Goal: Information Seeking & Learning: Learn about a topic

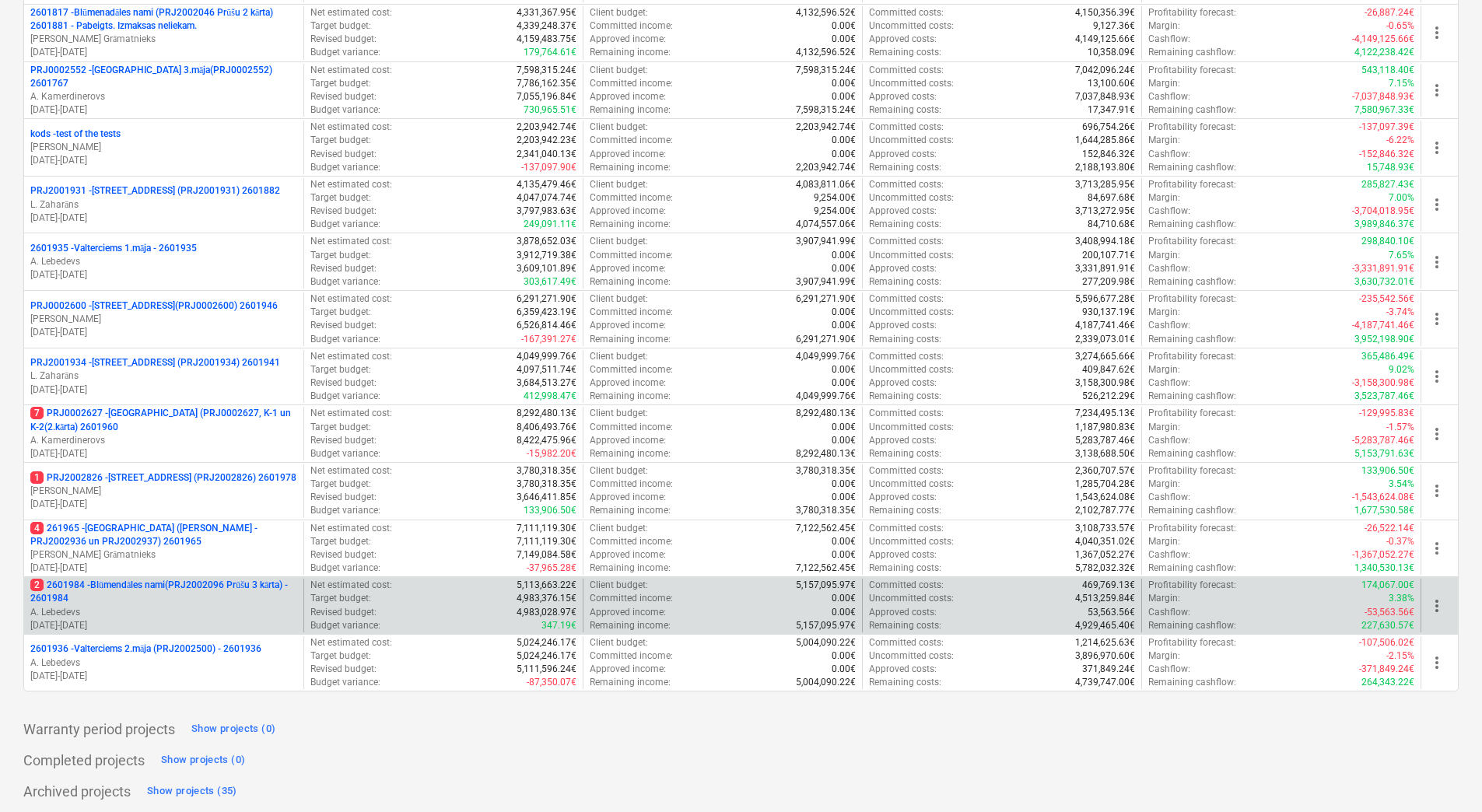
scroll to position [393, 0]
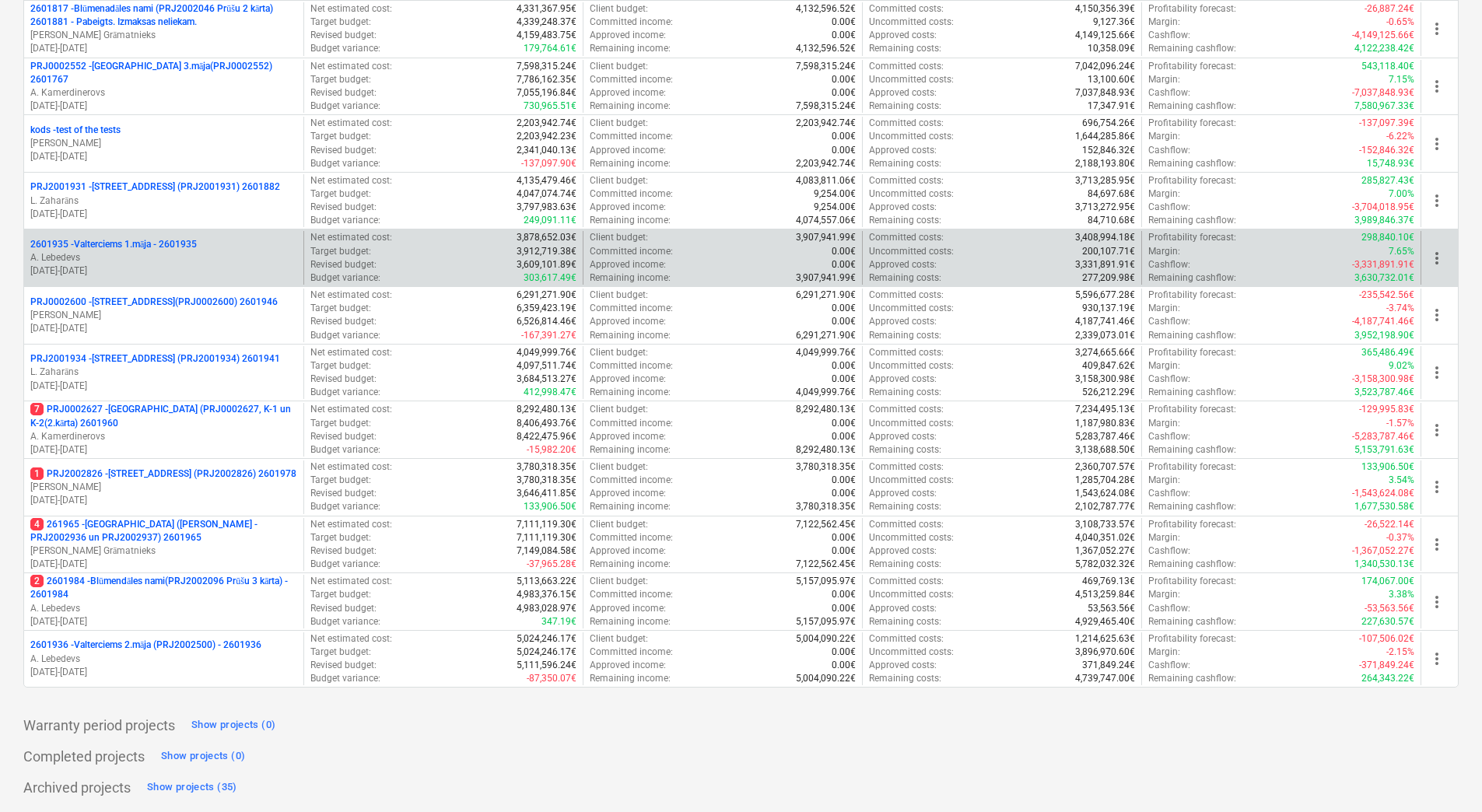
click at [122, 246] on p "2601935 - Valterciems 1.māja - 2601935" at bounding box center [114, 244] width 166 height 13
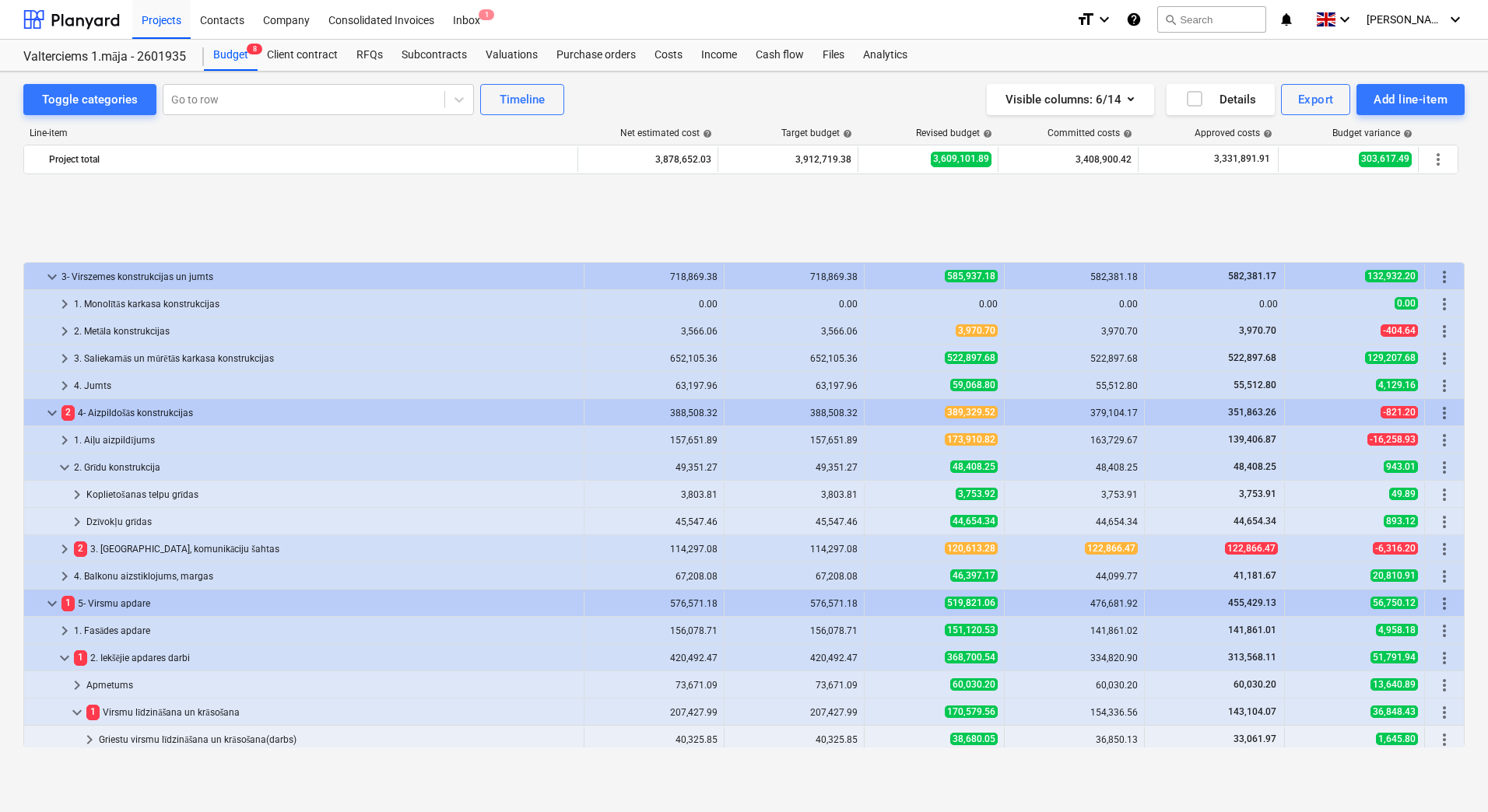
scroll to position [631, 0]
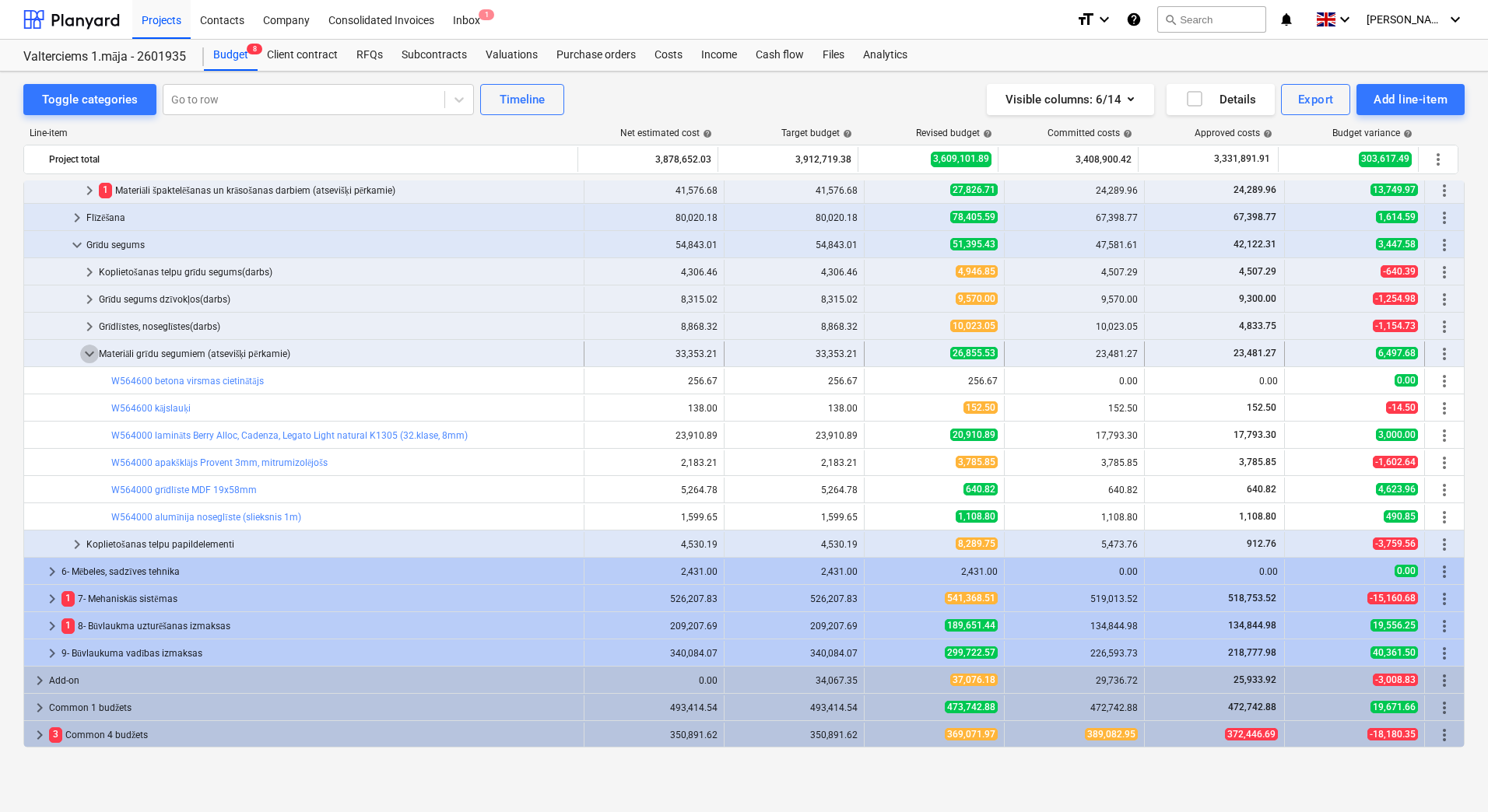
click at [92, 353] on span "keyboard_arrow_down" at bounding box center [89, 354] width 19 height 19
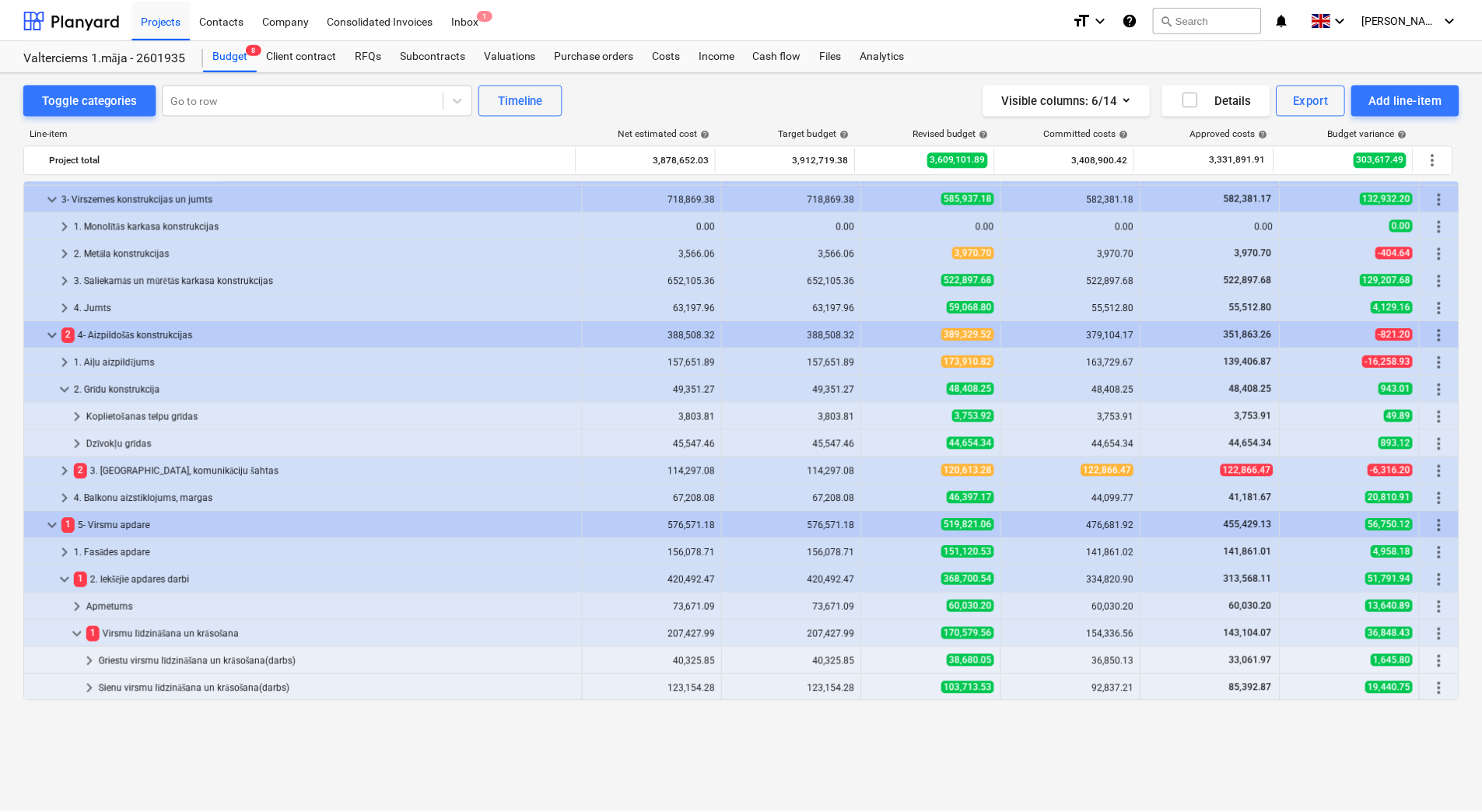
scroll to position [0, 0]
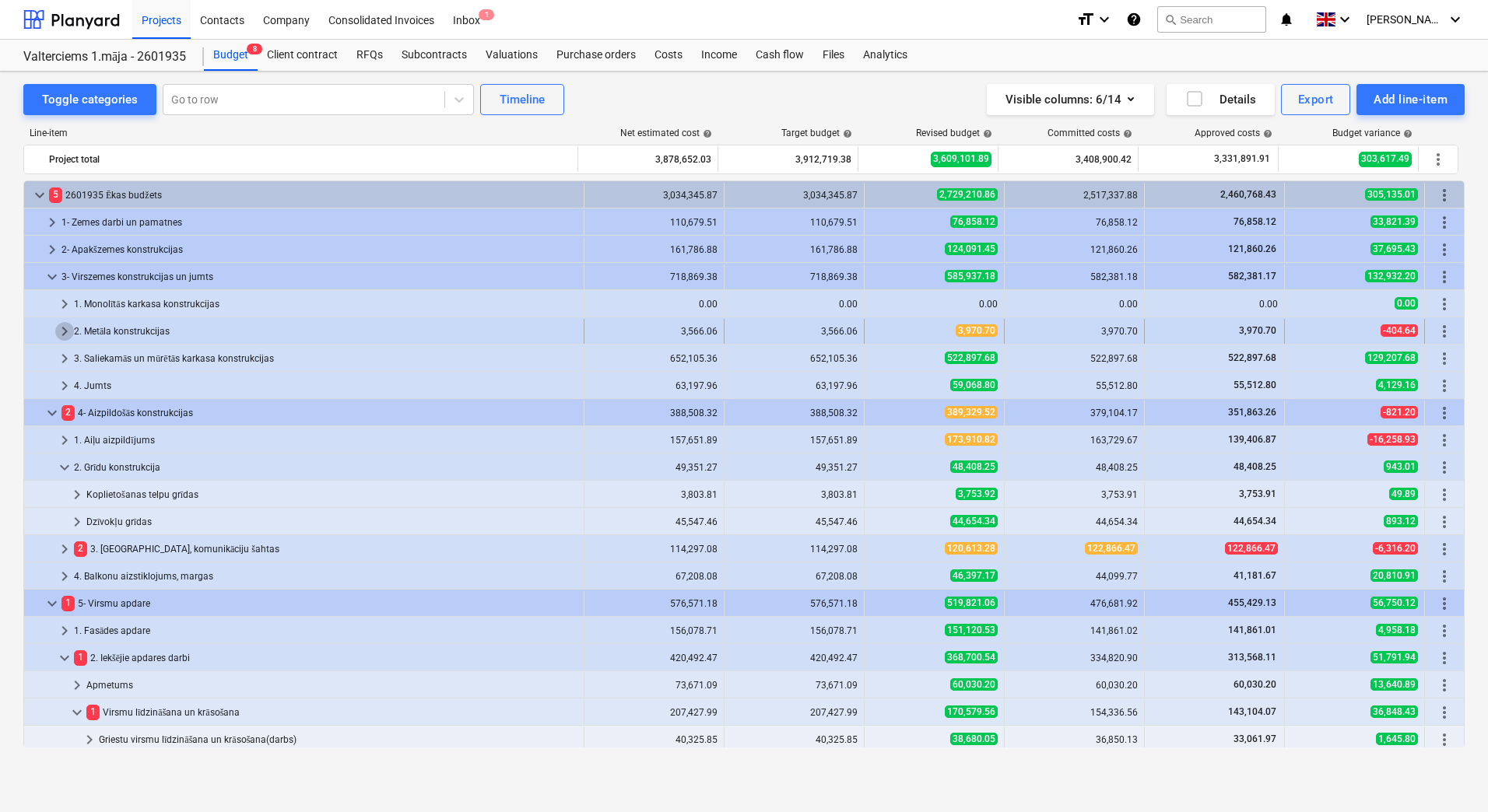
click at [60, 331] on span "keyboard_arrow_right" at bounding box center [64, 331] width 19 height 19
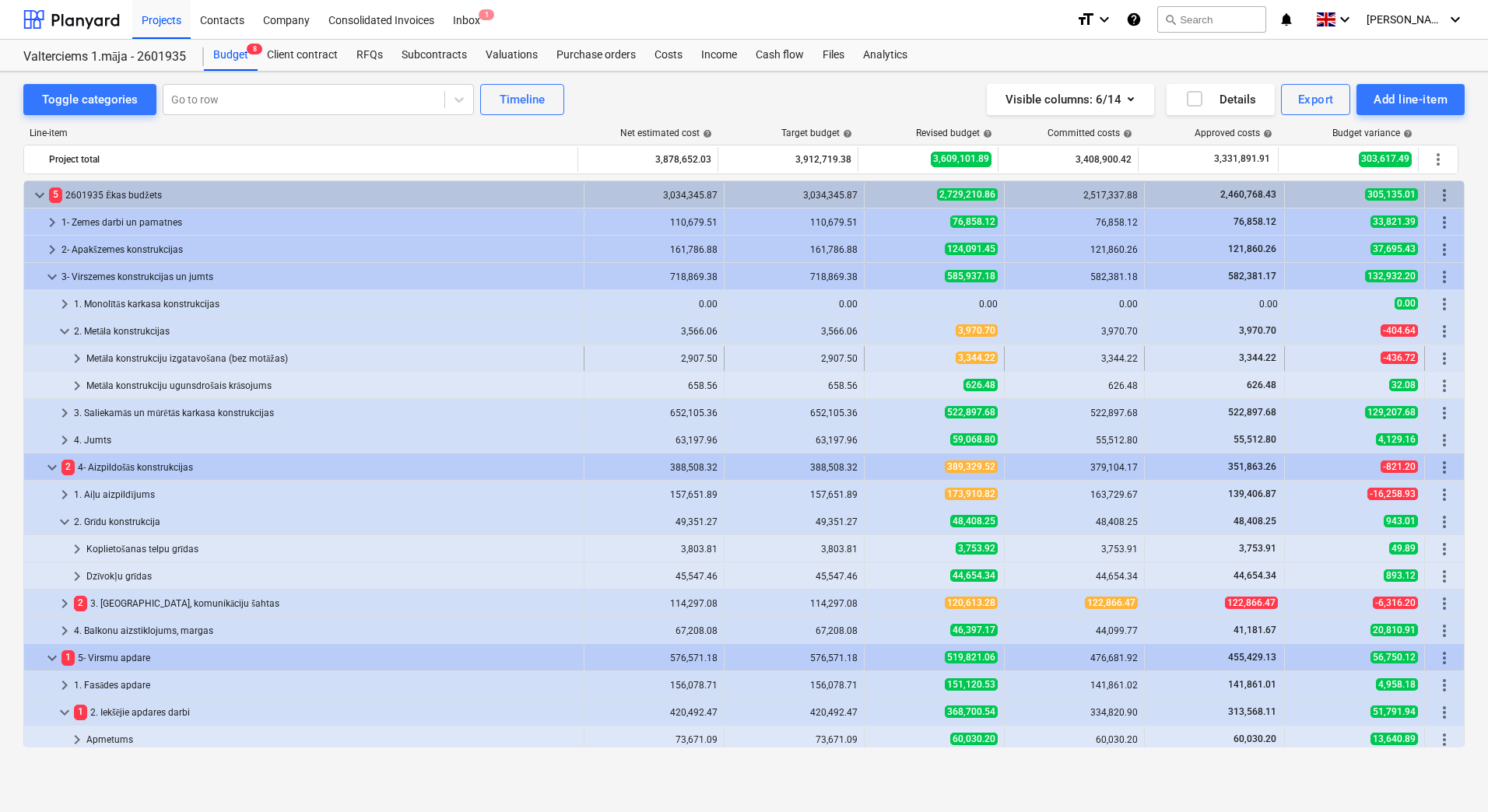
click at [76, 355] on span "keyboard_arrow_right" at bounding box center [76, 358] width 19 height 19
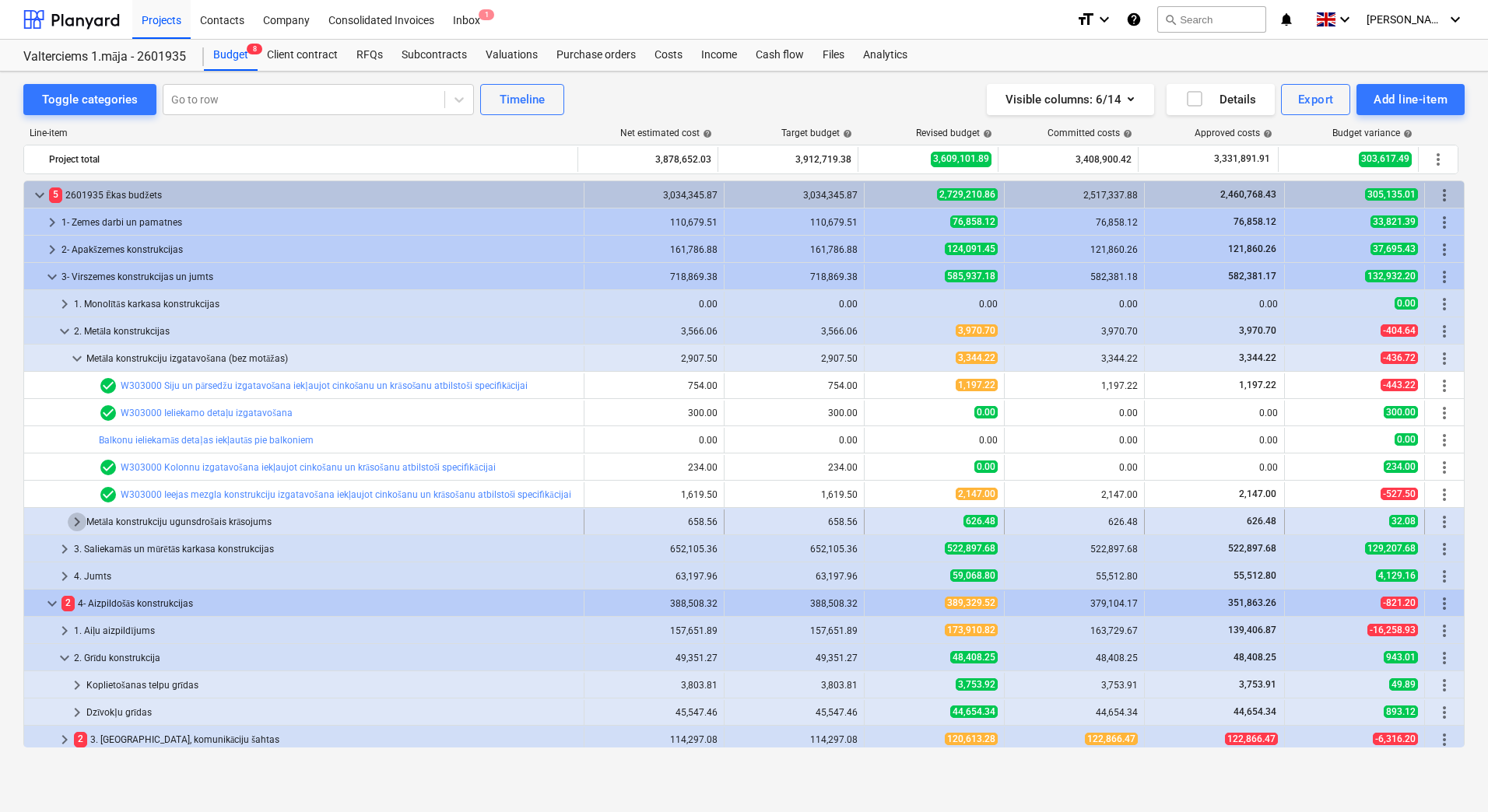
click at [76, 524] on span "keyboard_arrow_right" at bounding box center [76, 522] width 19 height 19
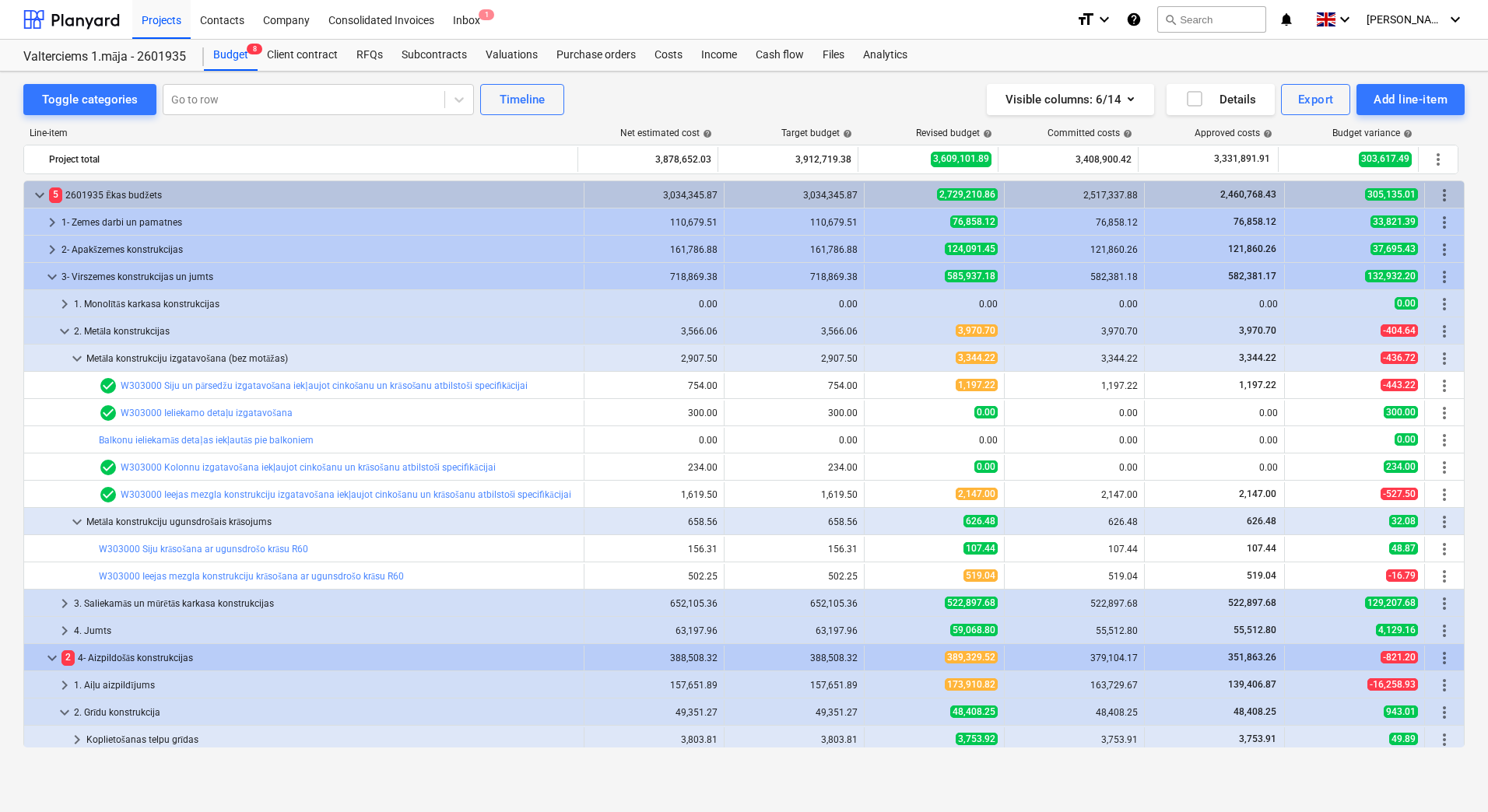
click at [76, 524] on span "keyboard_arrow_down" at bounding box center [76, 522] width 19 height 19
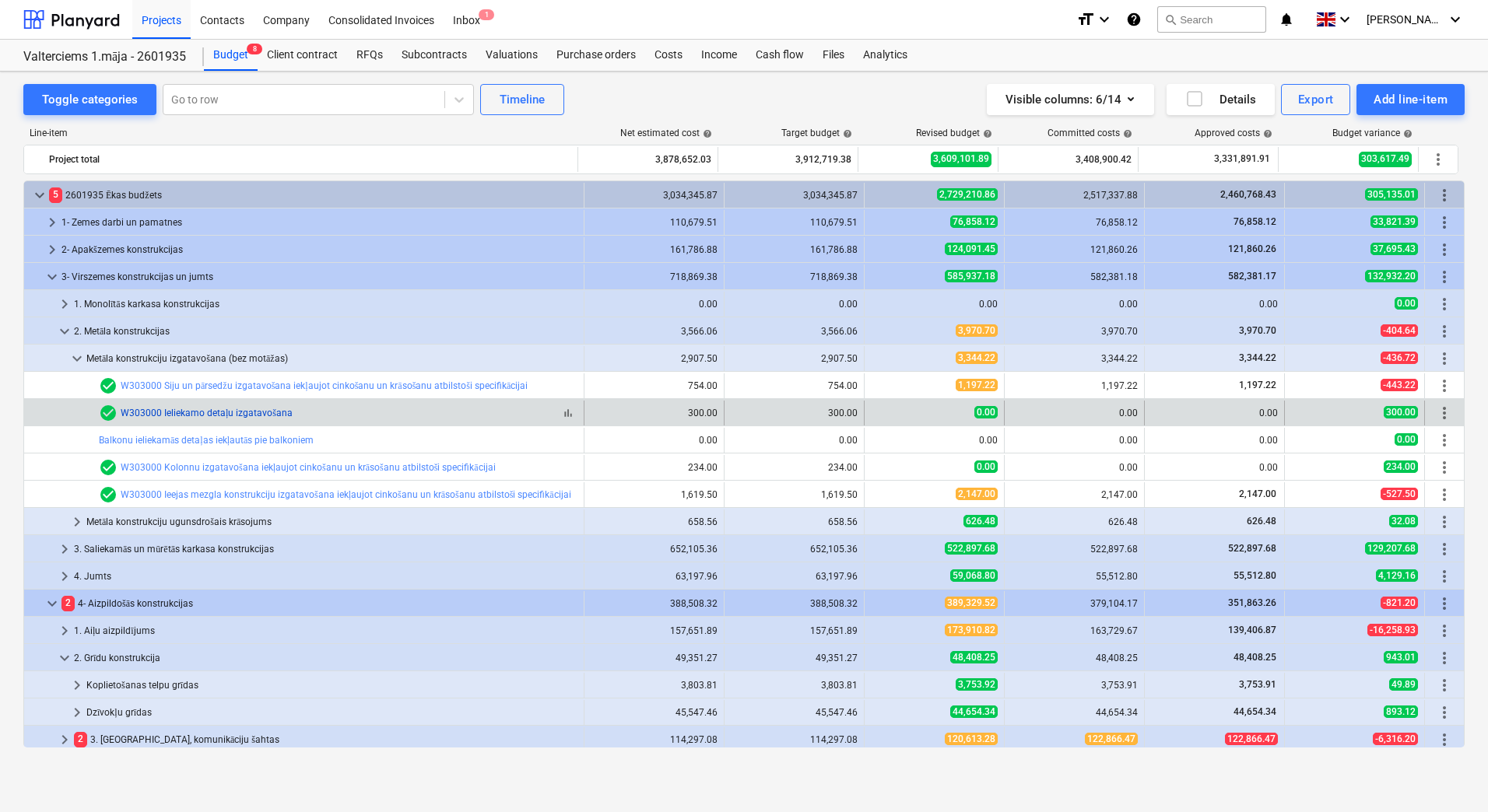
click at [212, 413] on link "W303000 Ieliekamo detaļu izgatavošana" at bounding box center [207, 413] width 172 height 11
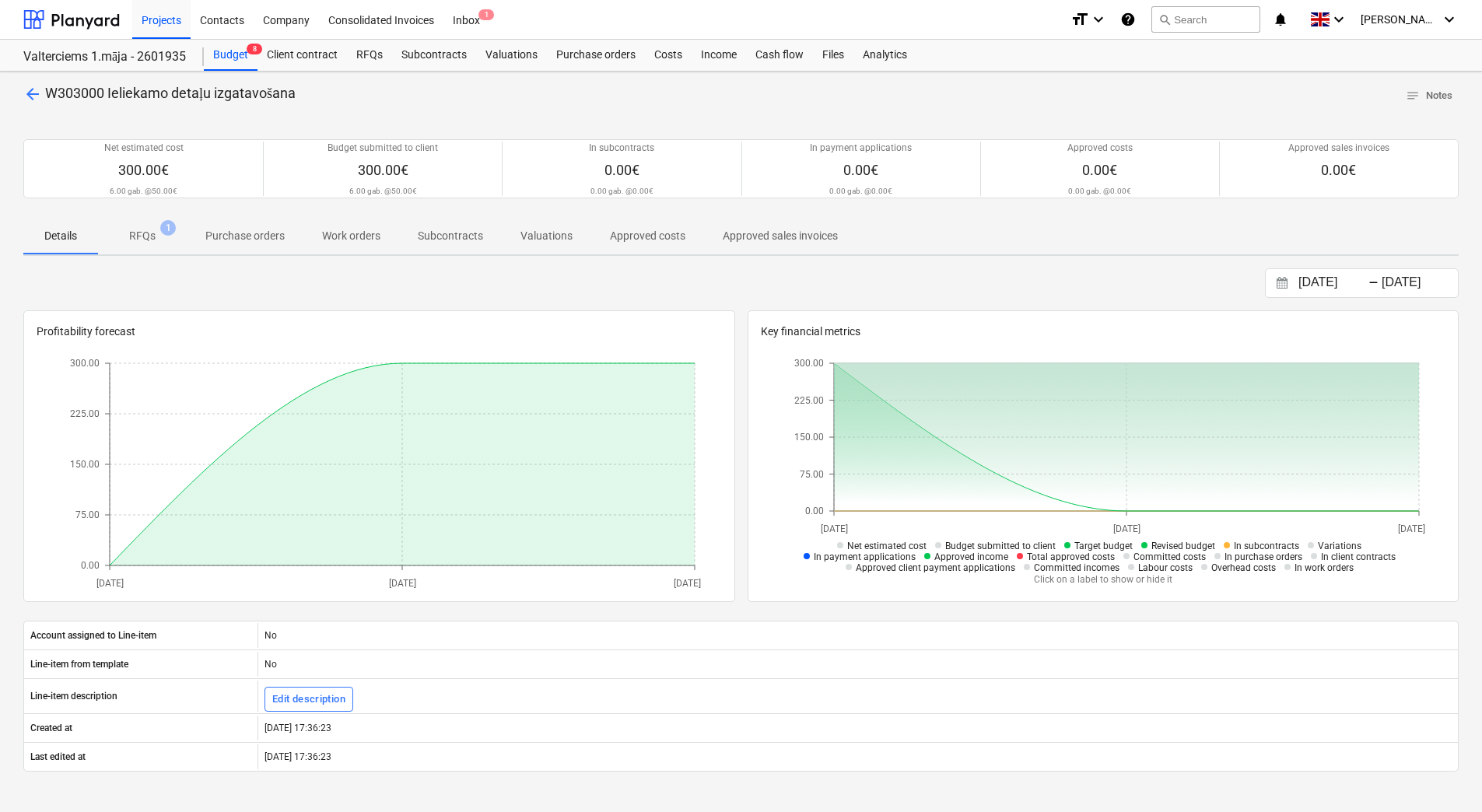
click at [140, 238] on p "RFQs" at bounding box center [142, 236] width 27 height 16
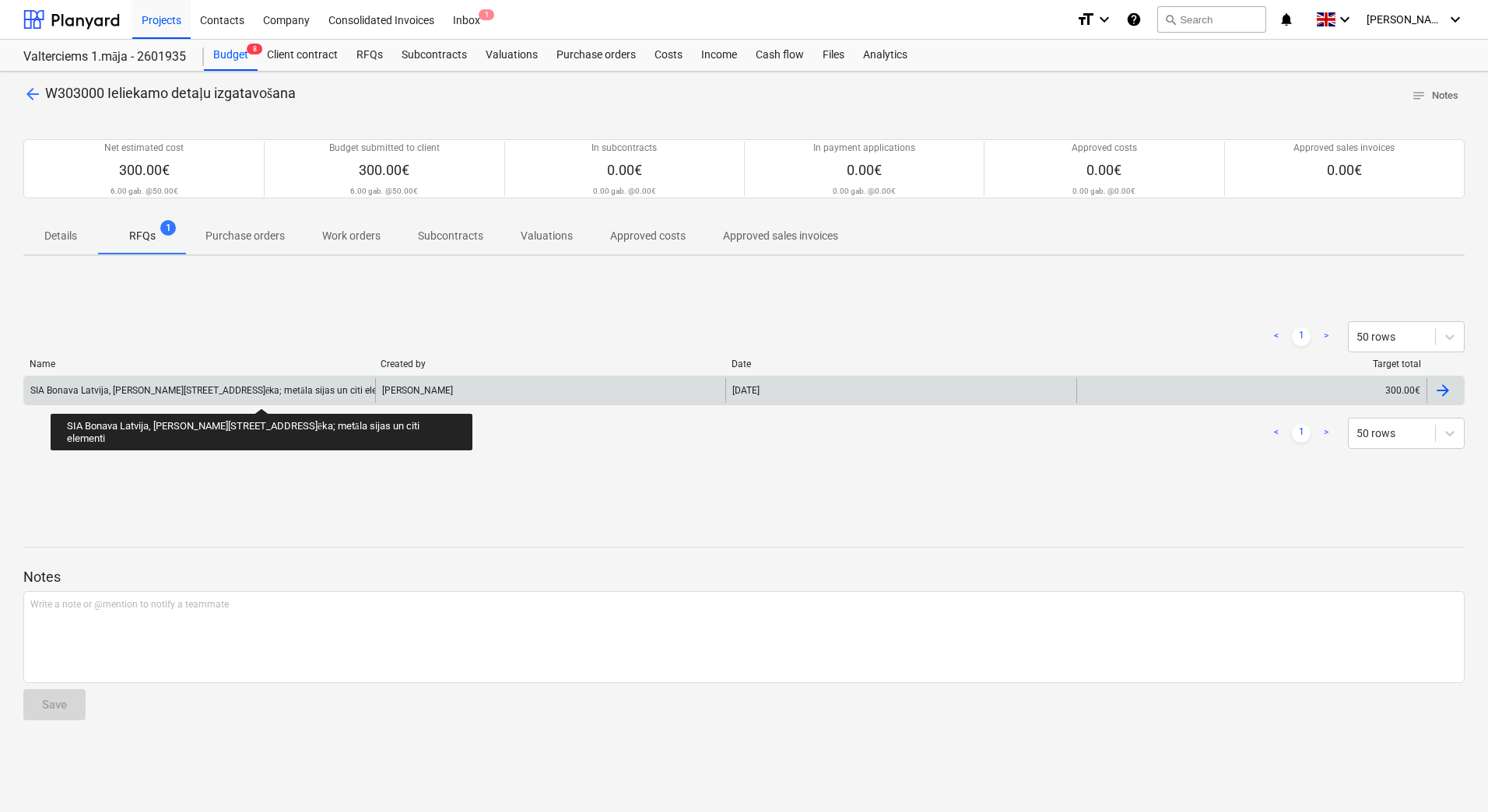
click at [238, 394] on div "SIA Bonava Latvija, [PERSON_NAME][STREET_ADDRESS]ēka; metāla sijas un citi elem…" at bounding box center [216, 391] width 371 height 12
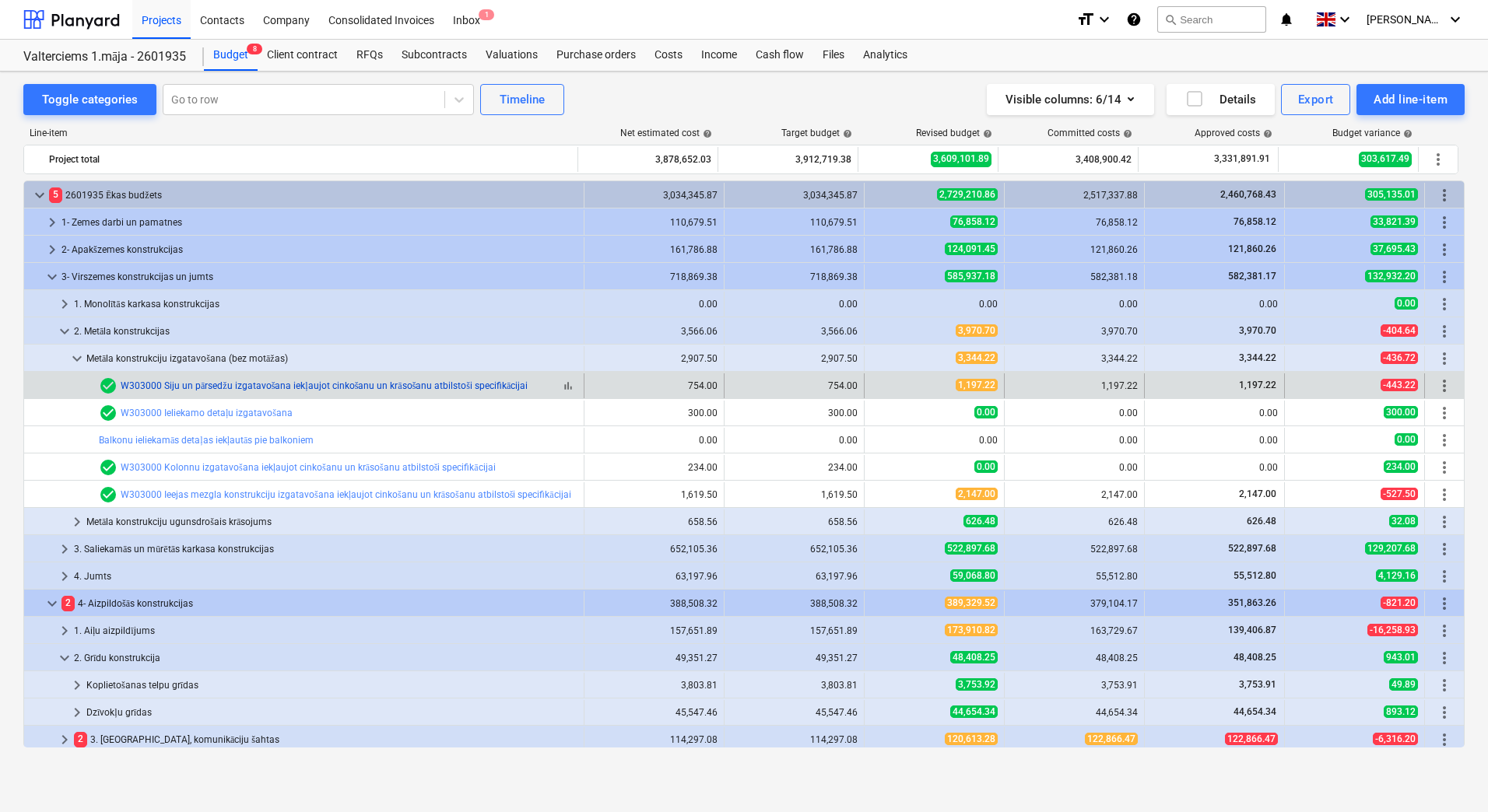
click at [187, 383] on link "W303000 Siju un pārsedžu izgatavošana iekļaujot cinkošanu un krāsošanu atbilsto…" at bounding box center [324, 385] width 407 height 11
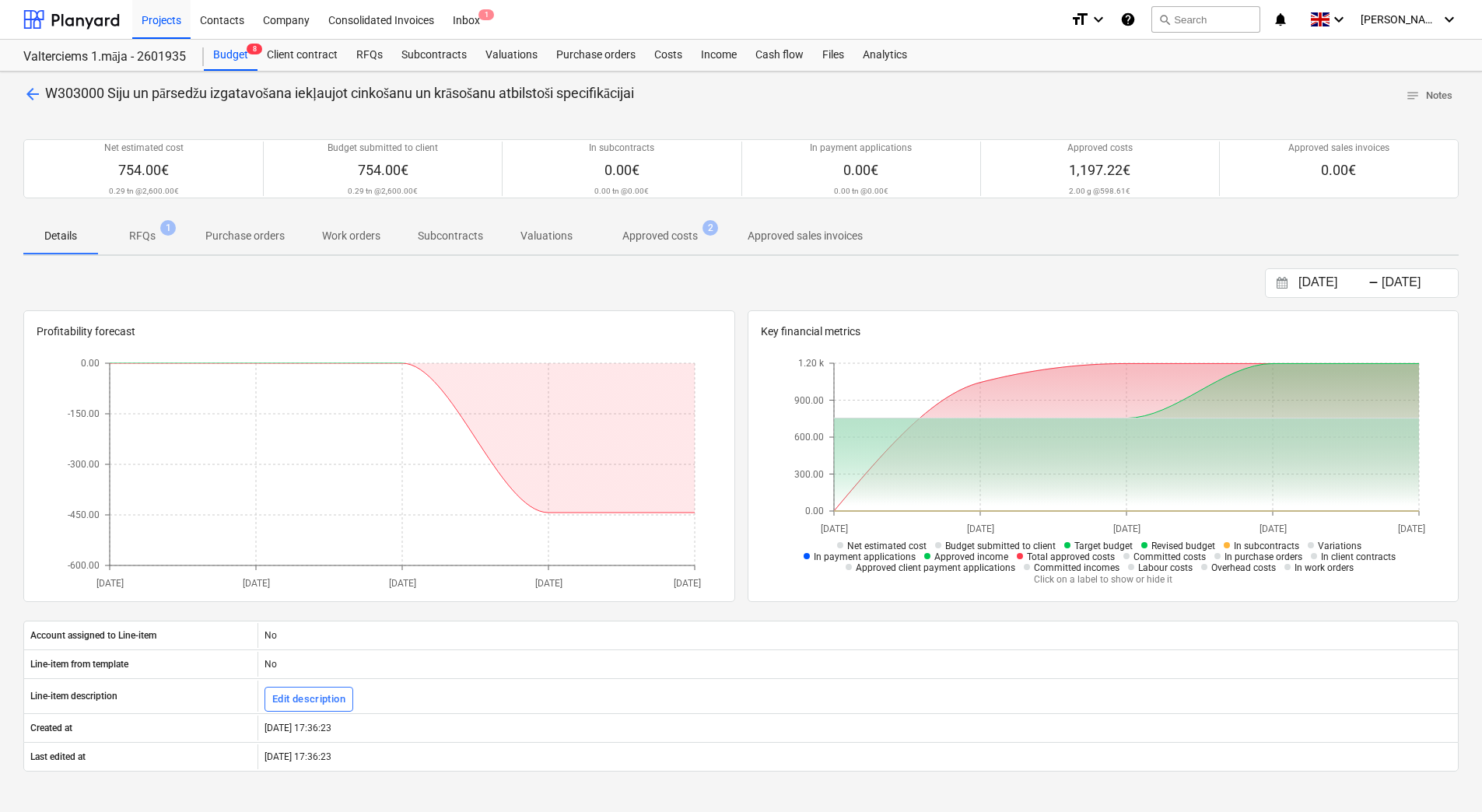
click at [142, 237] on p "RFQs" at bounding box center [142, 236] width 27 height 16
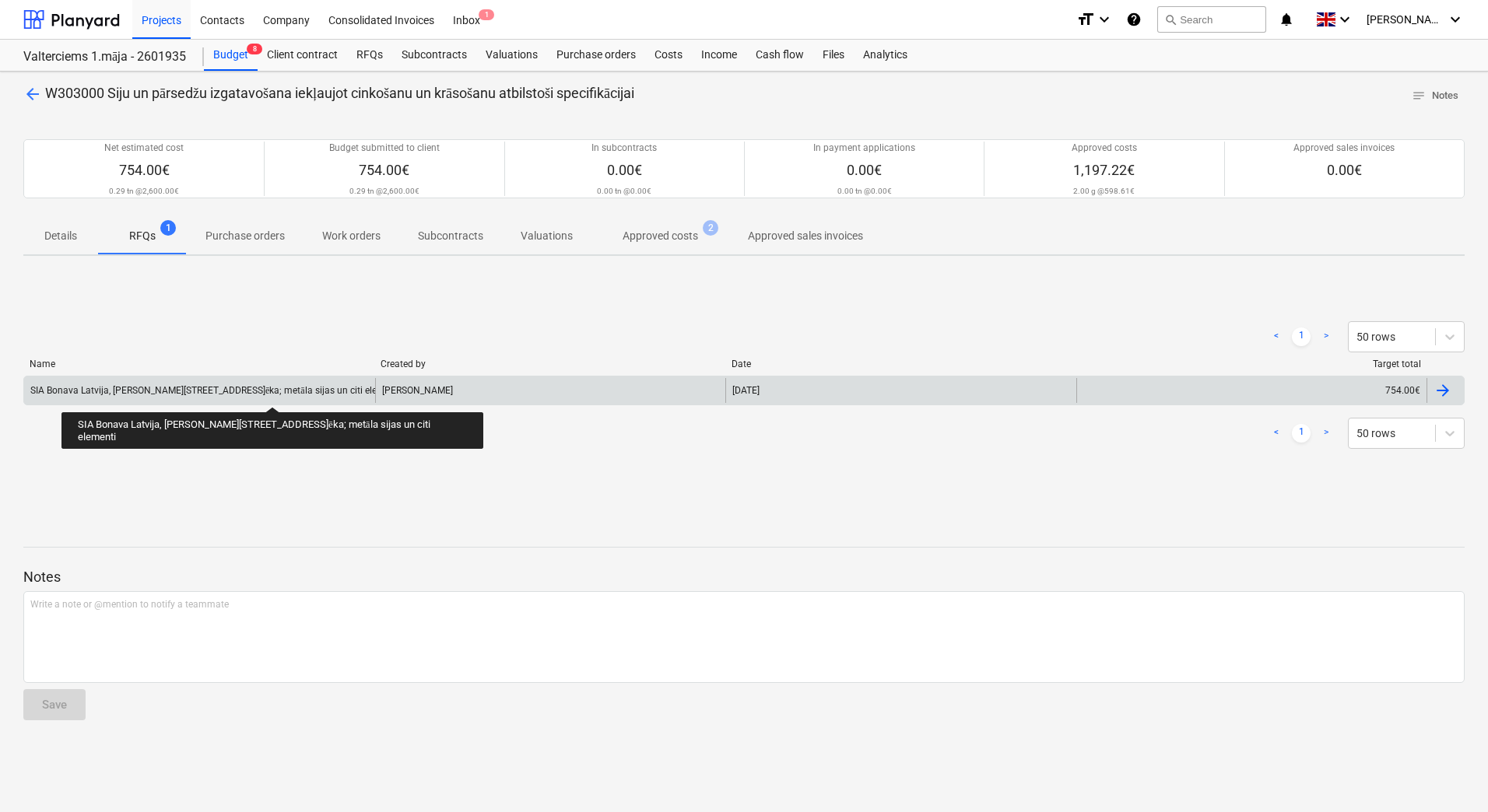
click at [249, 393] on div "SIA Bonava Latvija, [PERSON_NAME][STREET_ADDRESS]ēka; metāla sijas un citi elem…" at bounding box center [216, 391] width 371 height 12
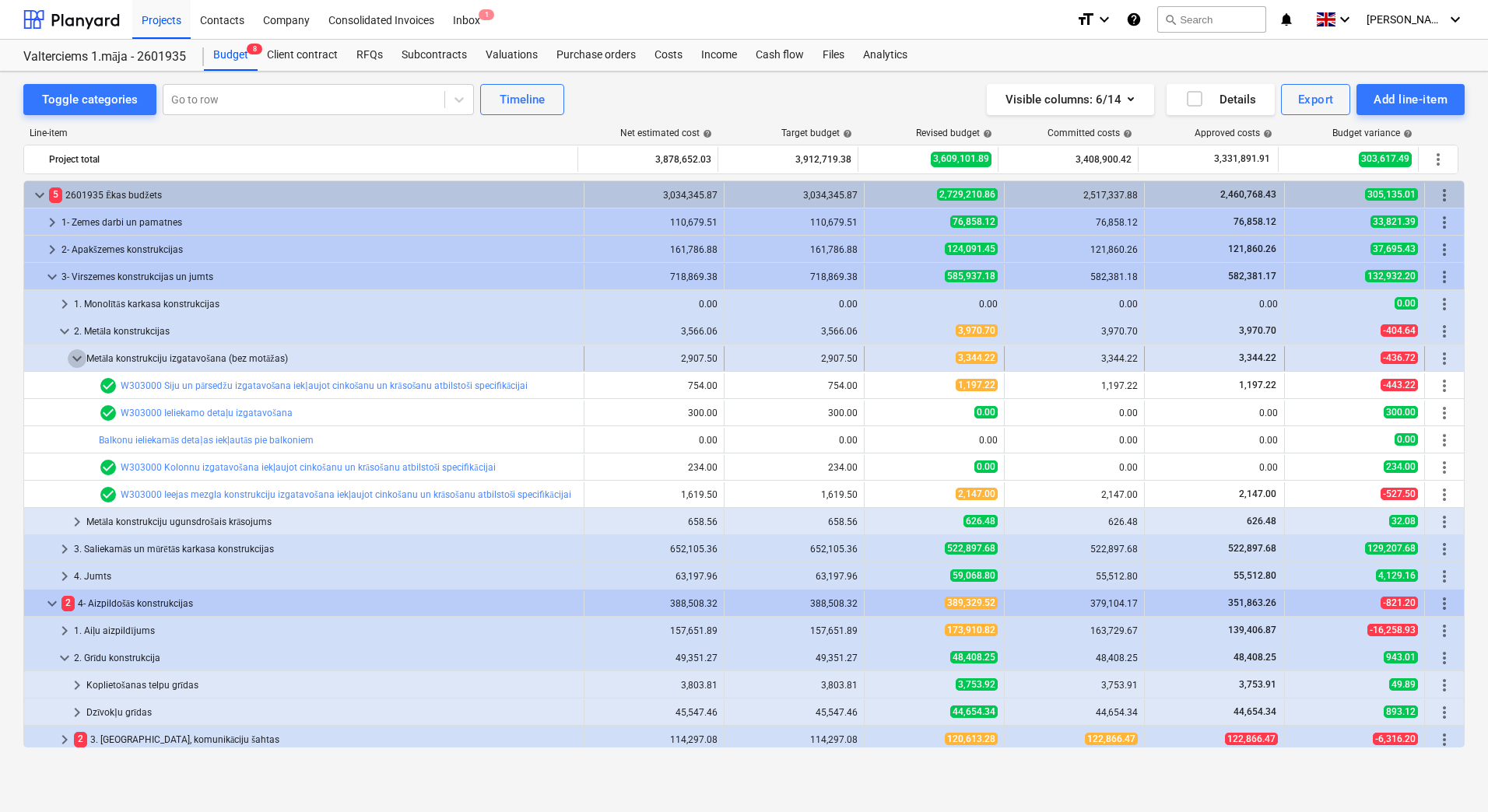
click at [76, 356] on span "keyboard_arrow_down" at bounding box center [76, 358] width 19 height 19
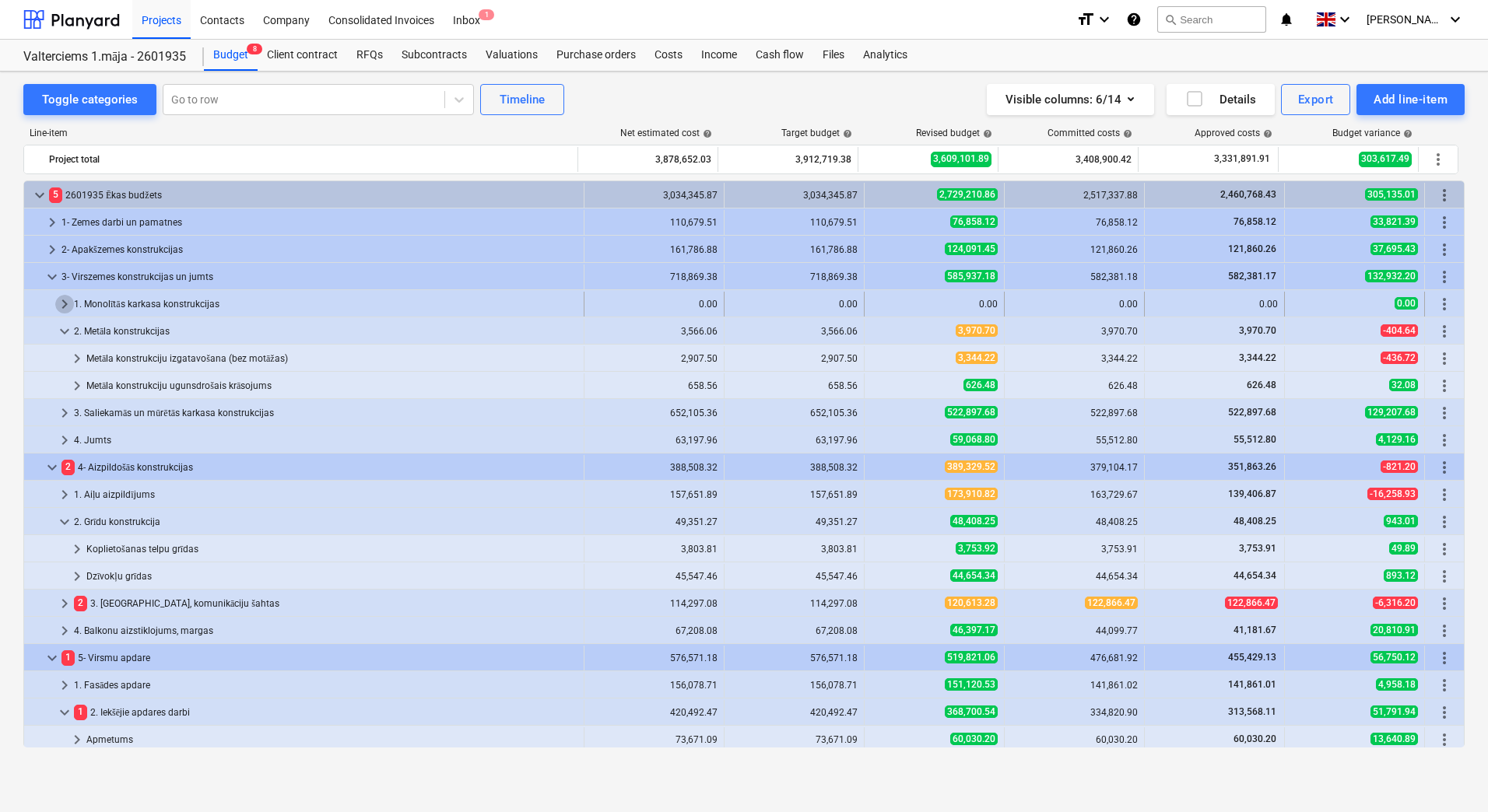
click at [62, 304] on span "keyboard_arrow_right" at bounding box center [64, 304] width 19 height 19
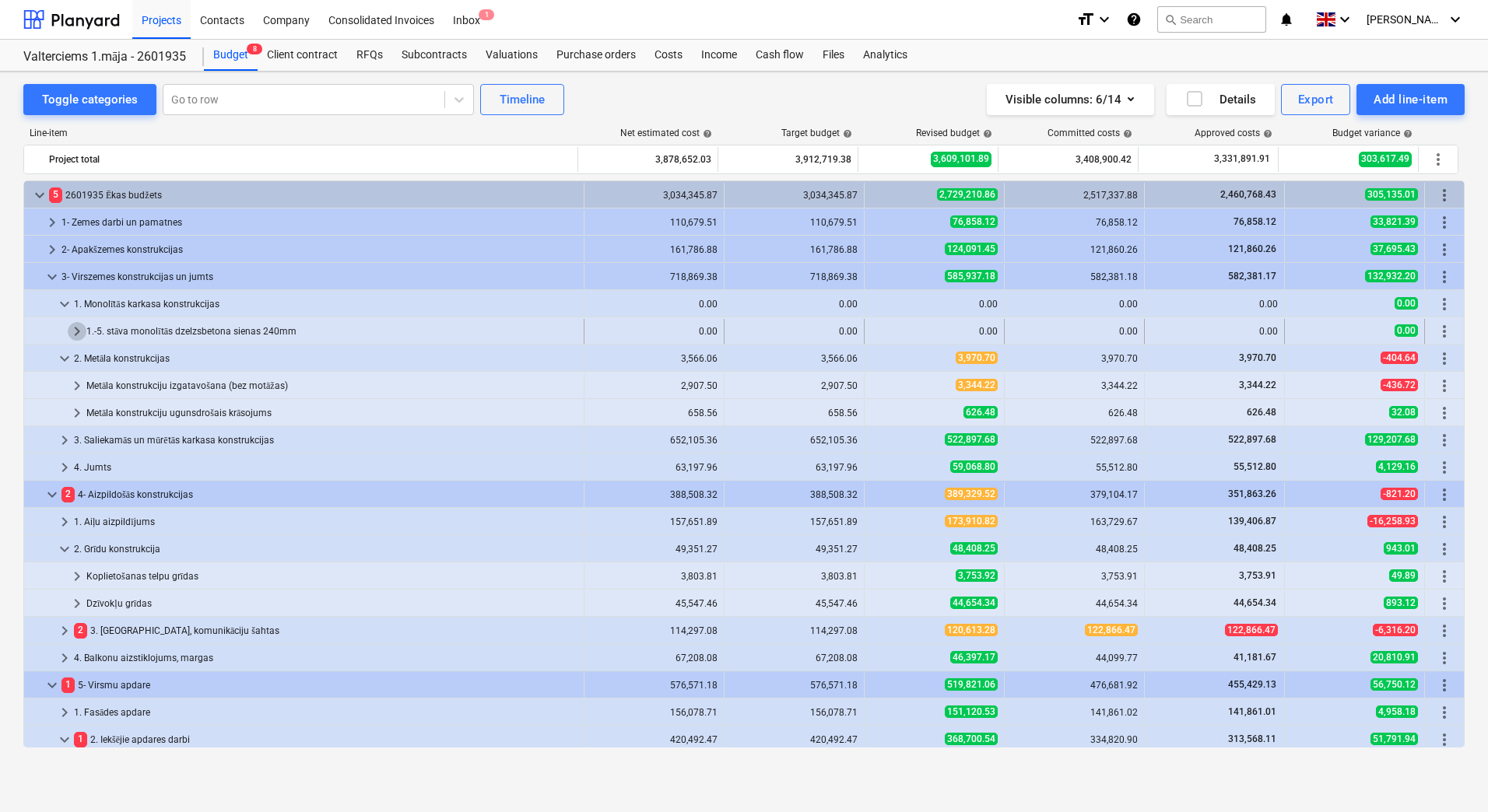
click at [77, 328] on span "keyboard_arrow_right" at bounding box center [76, 331] width 19 height 19
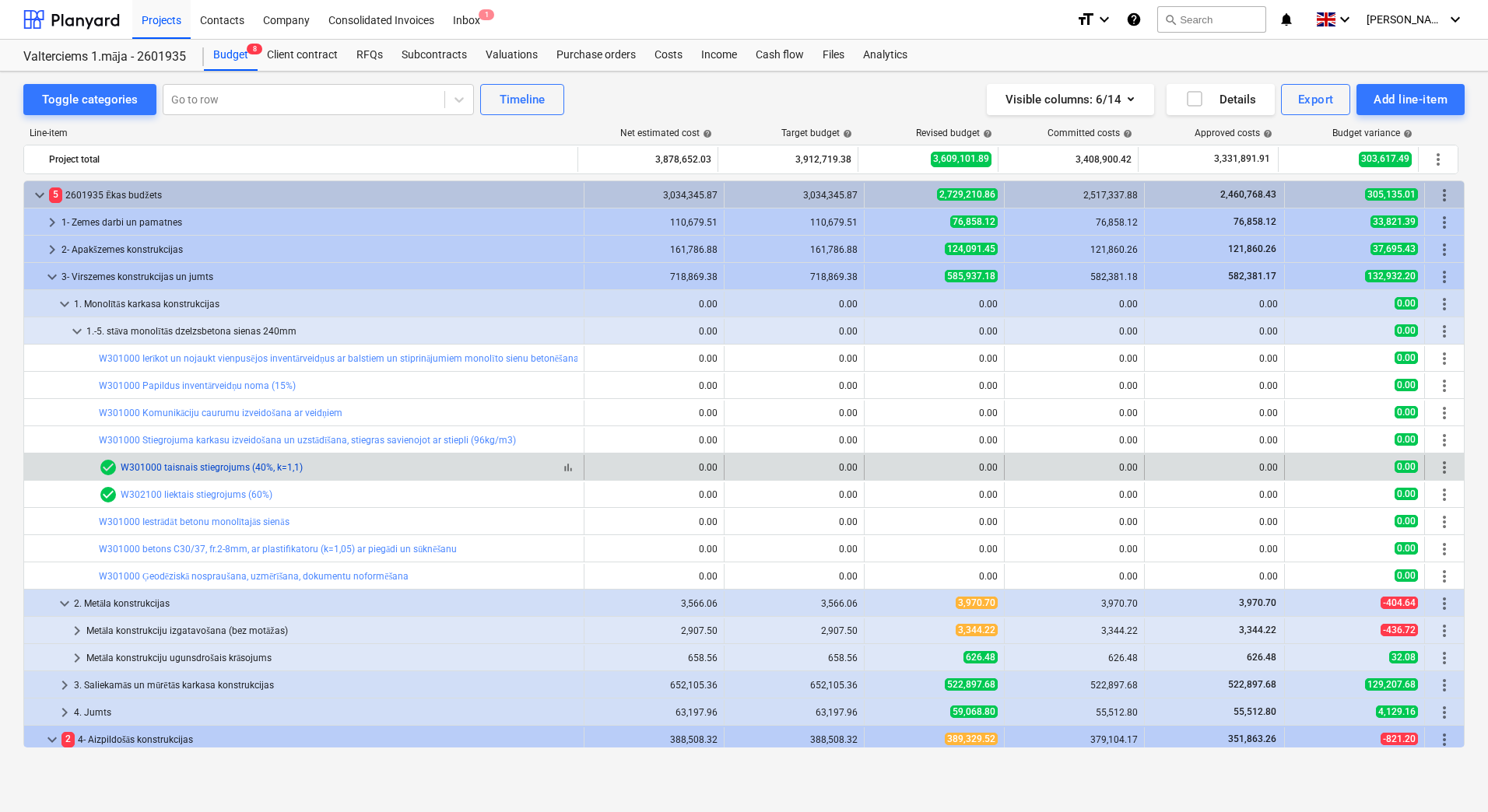
click at [181, 469] on link "W301000 taisnais stiegrojums (40%, k=1,1)" at bounding box center [212, 467] width 182 height 11
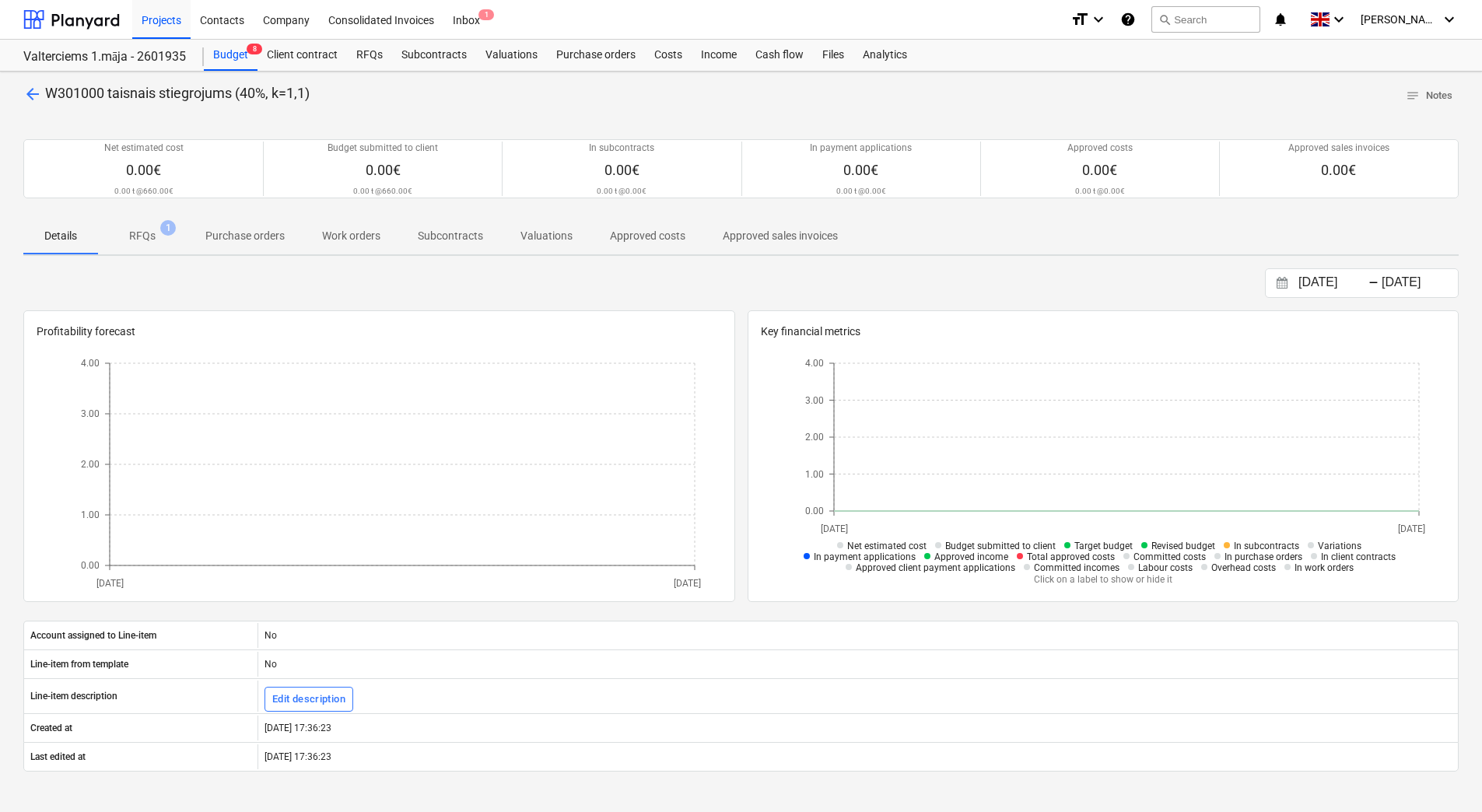
click at [144, 237] on p "RFQs" at bounding box center [142, 236] width 27 height 16
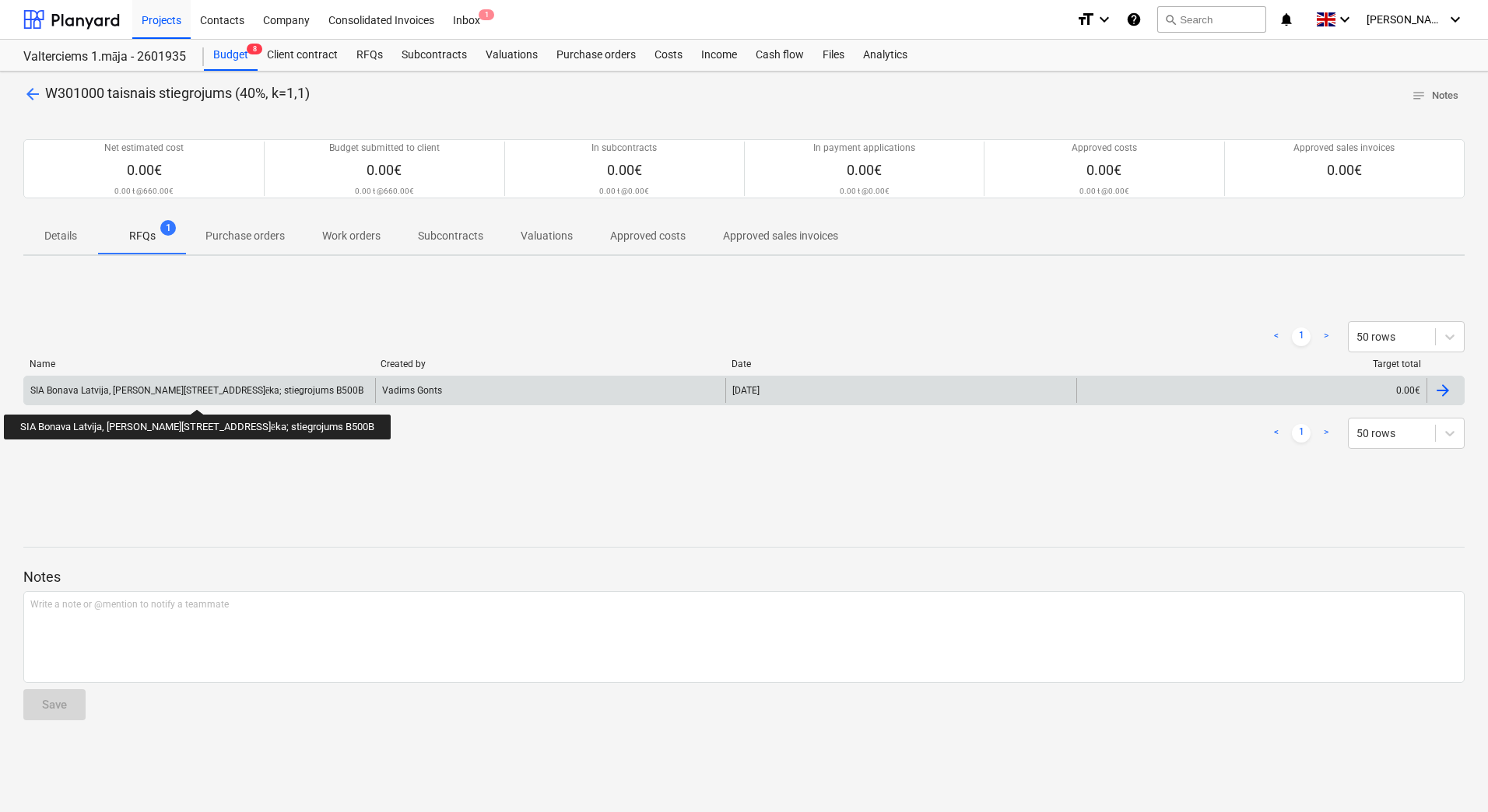
click at [172, 395] on div "SIA Bonava Latvija, [PERSON_NAME][STREET_ADDRESS]ēka; stiegrojums B500B" at bounding box center [197, 391] width 333 height 12
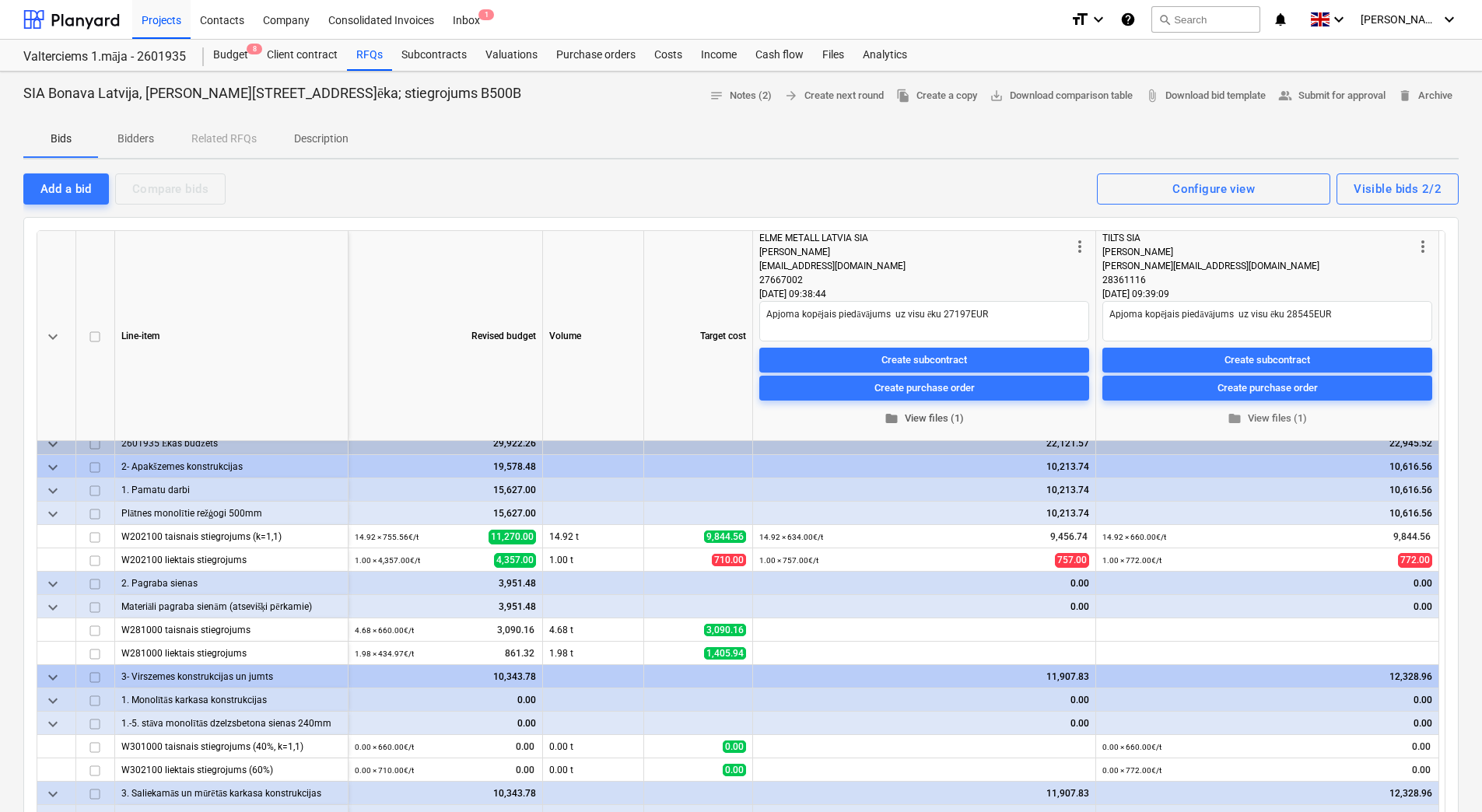
scroll to position [12, 0]
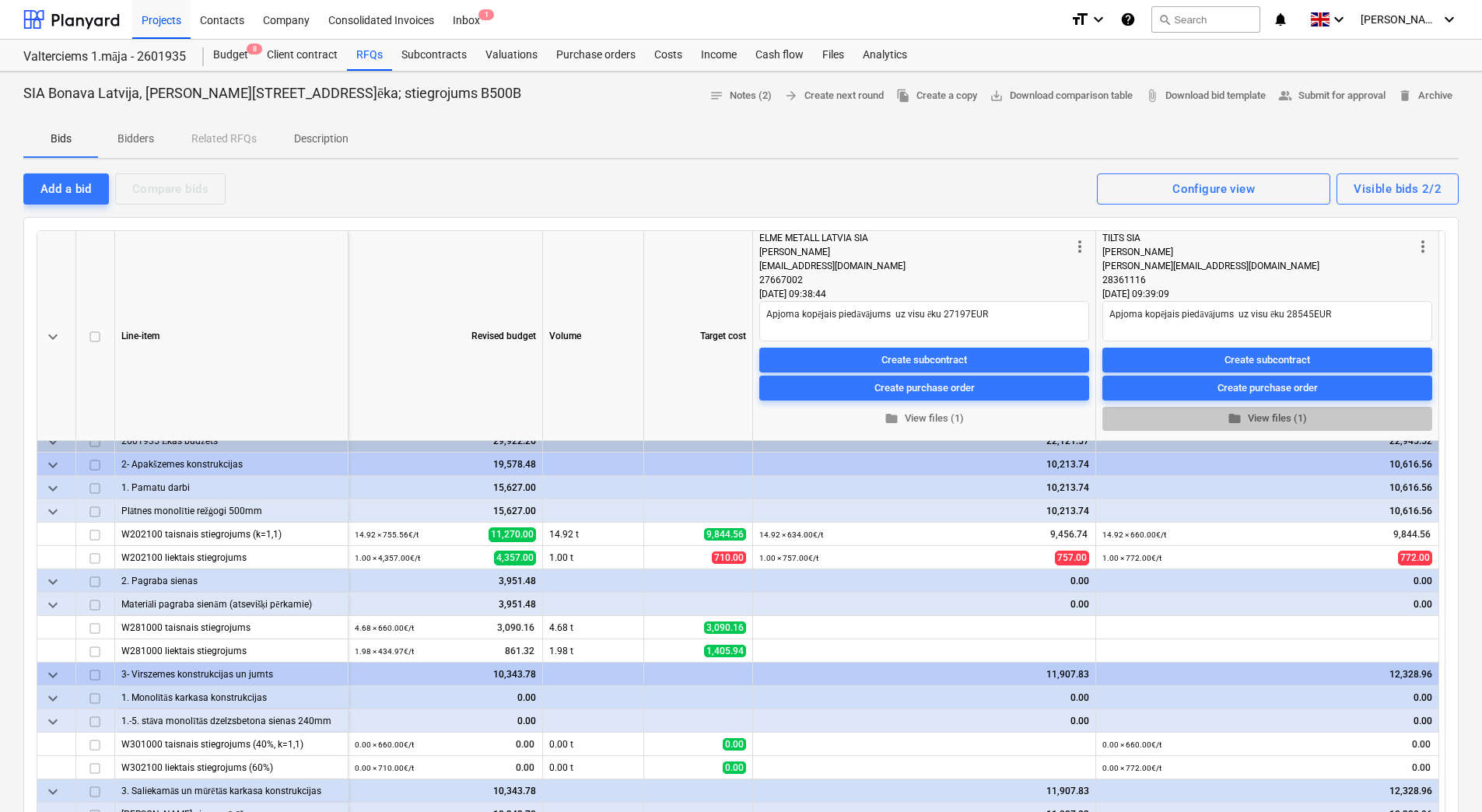
click at [1269, 421] on span "folder View files (1)" at bounding box center [1267, 419] width 317 height 18
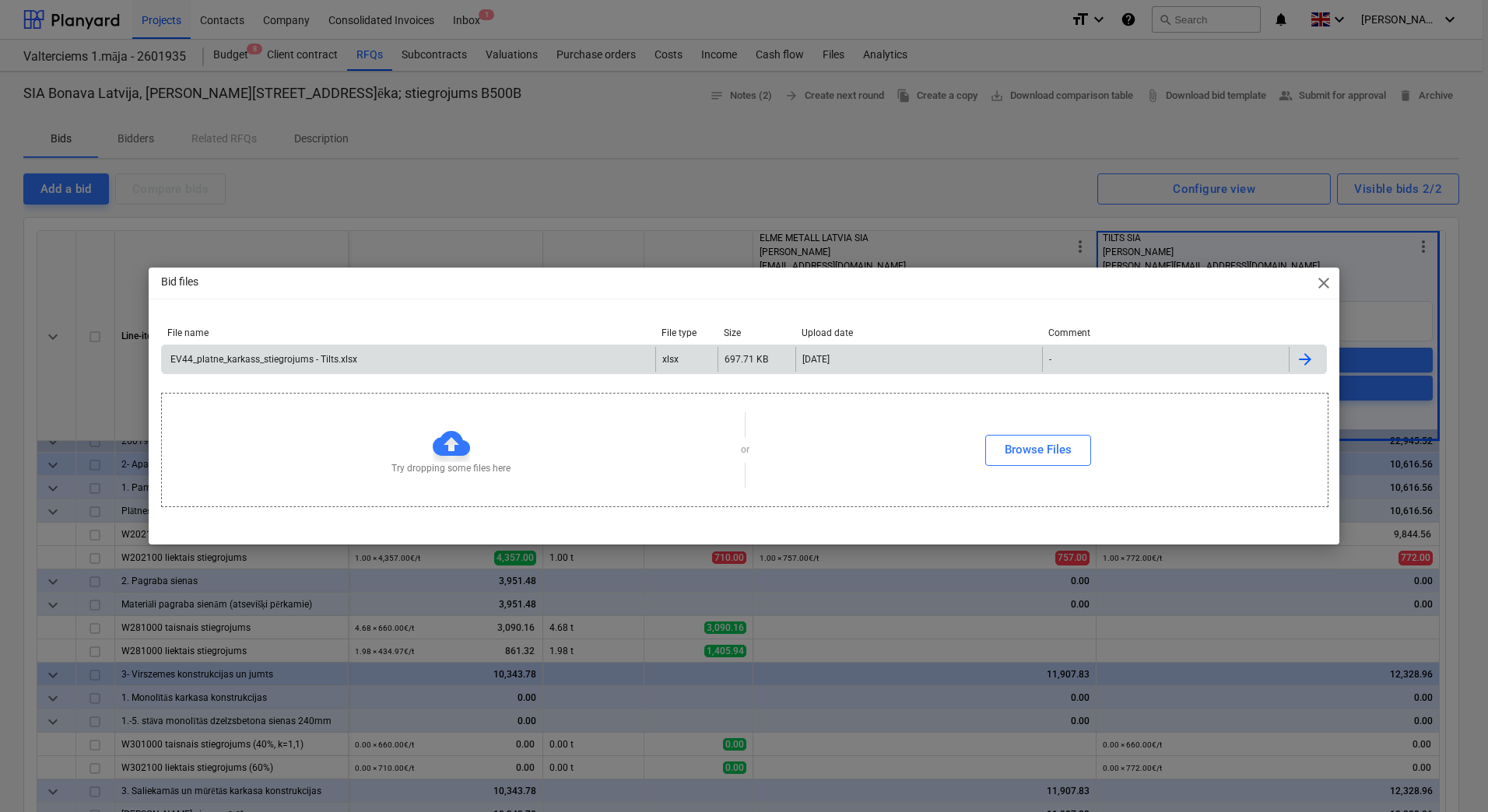
click at [301, 358] on div "EV44_platne_karkass_stiegrojums - Tilts.xlsx" at bounding box center [263, 358] width 189 height 11
click at [921, 218] on div "Bid files close File name File type Size Upload date Comment EV44_platne_karkas…" at bounding box center [744, 406] width 1488 height 812
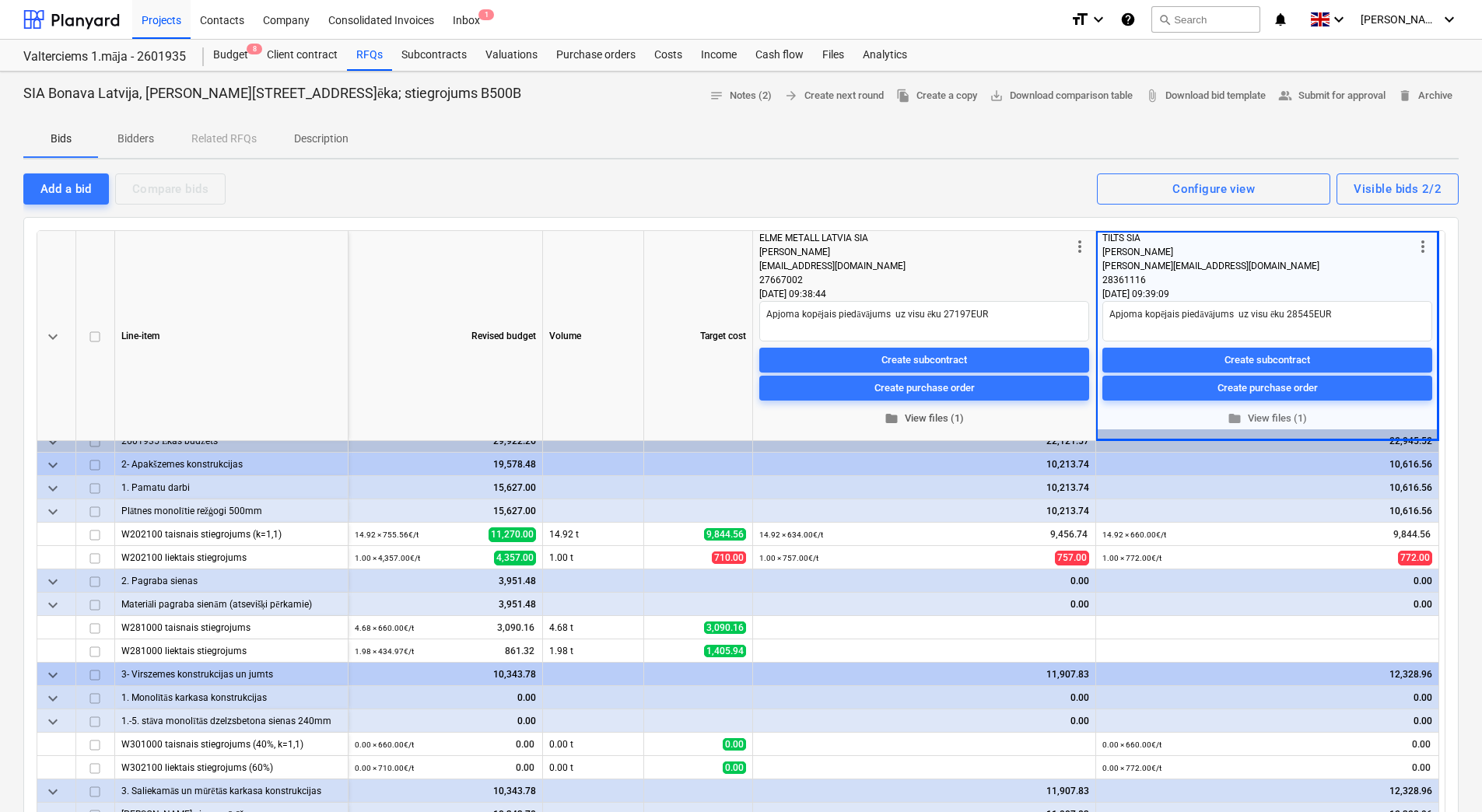
click at [919, 426] on span "folder View files (1)" at bounding box center [924, 419] width 317 height 18
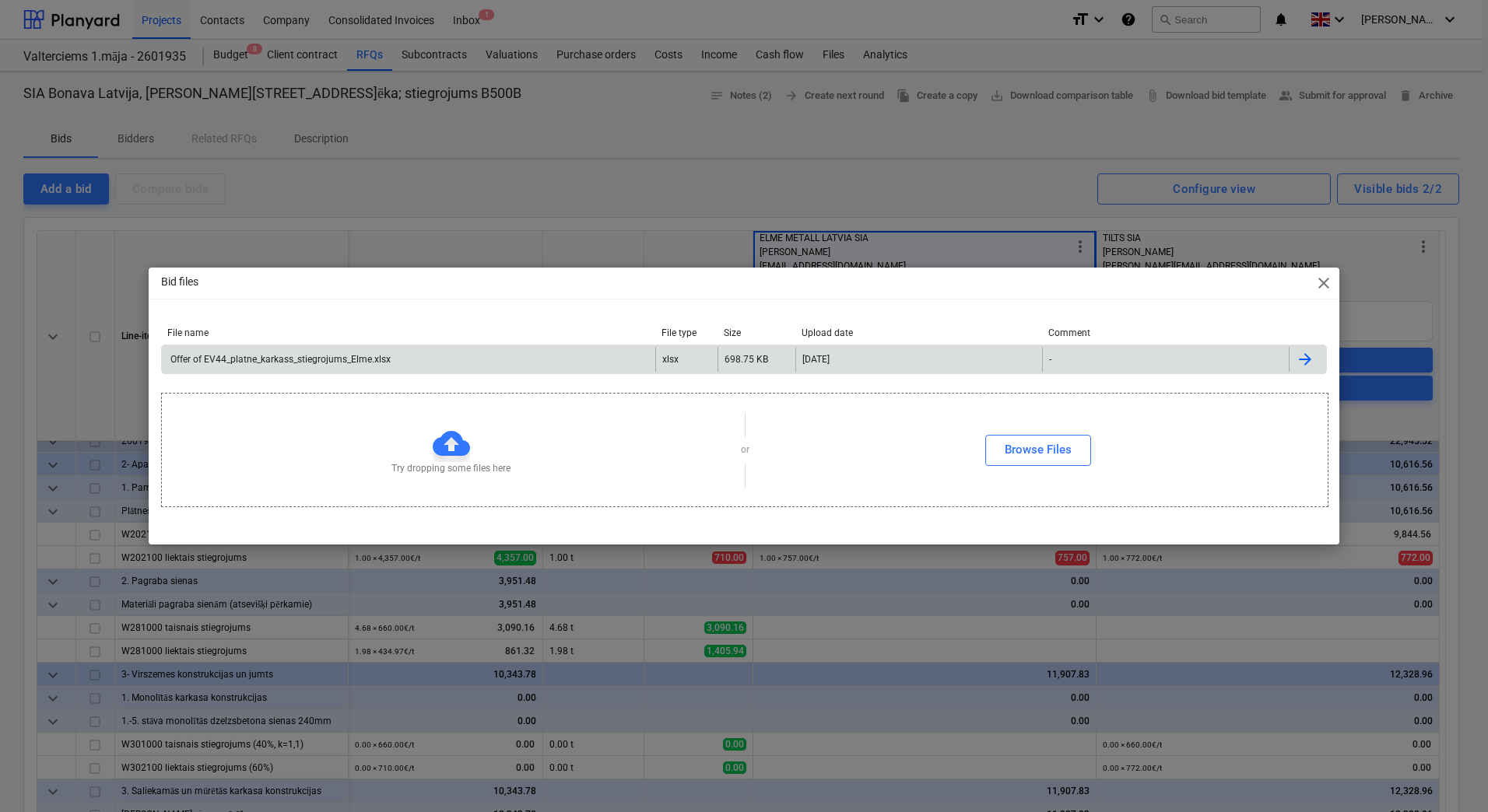
click at [410, 358] on div "Offer of EV44_platne_karkass_stiegrojums_Elme.xlsx" at bounding box center [408, 358] width 493 height 25
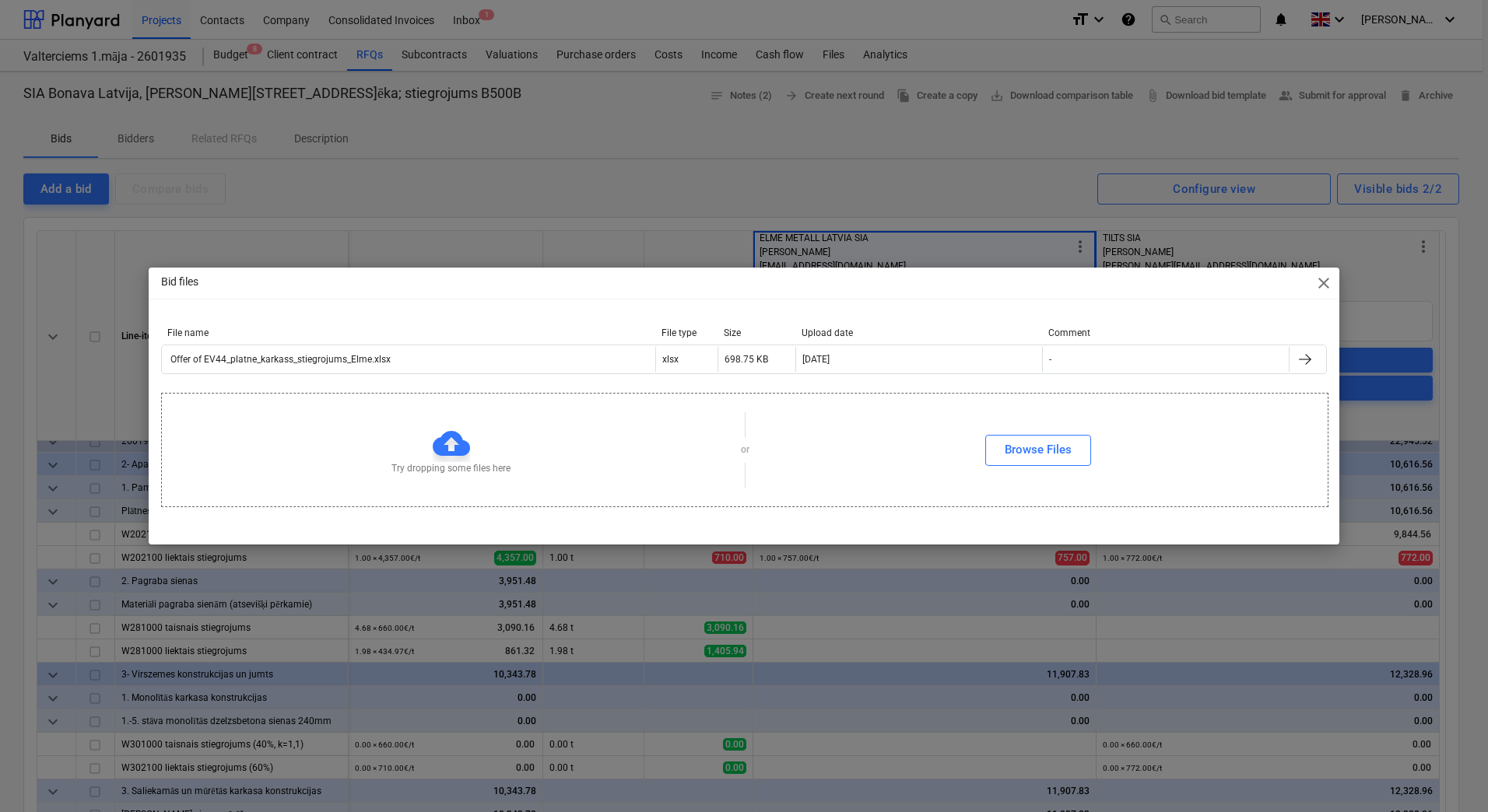
click at [723, 212] on div "Bid files close File name File type Size Upload date Comment Offer of EV44_plat…" at bounding box center [744, 406] width 1488 height 812
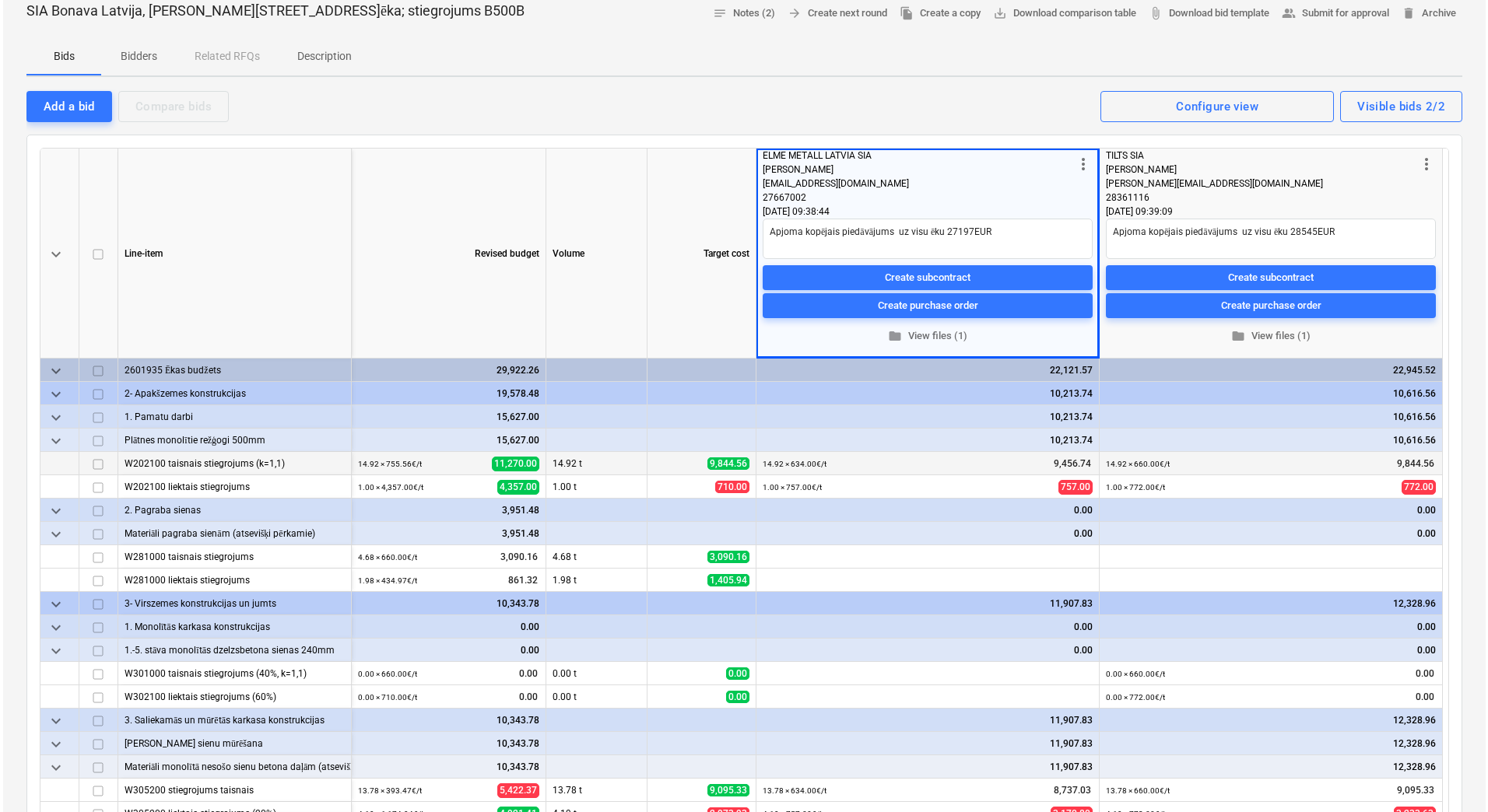
scroll to position [0, 0]
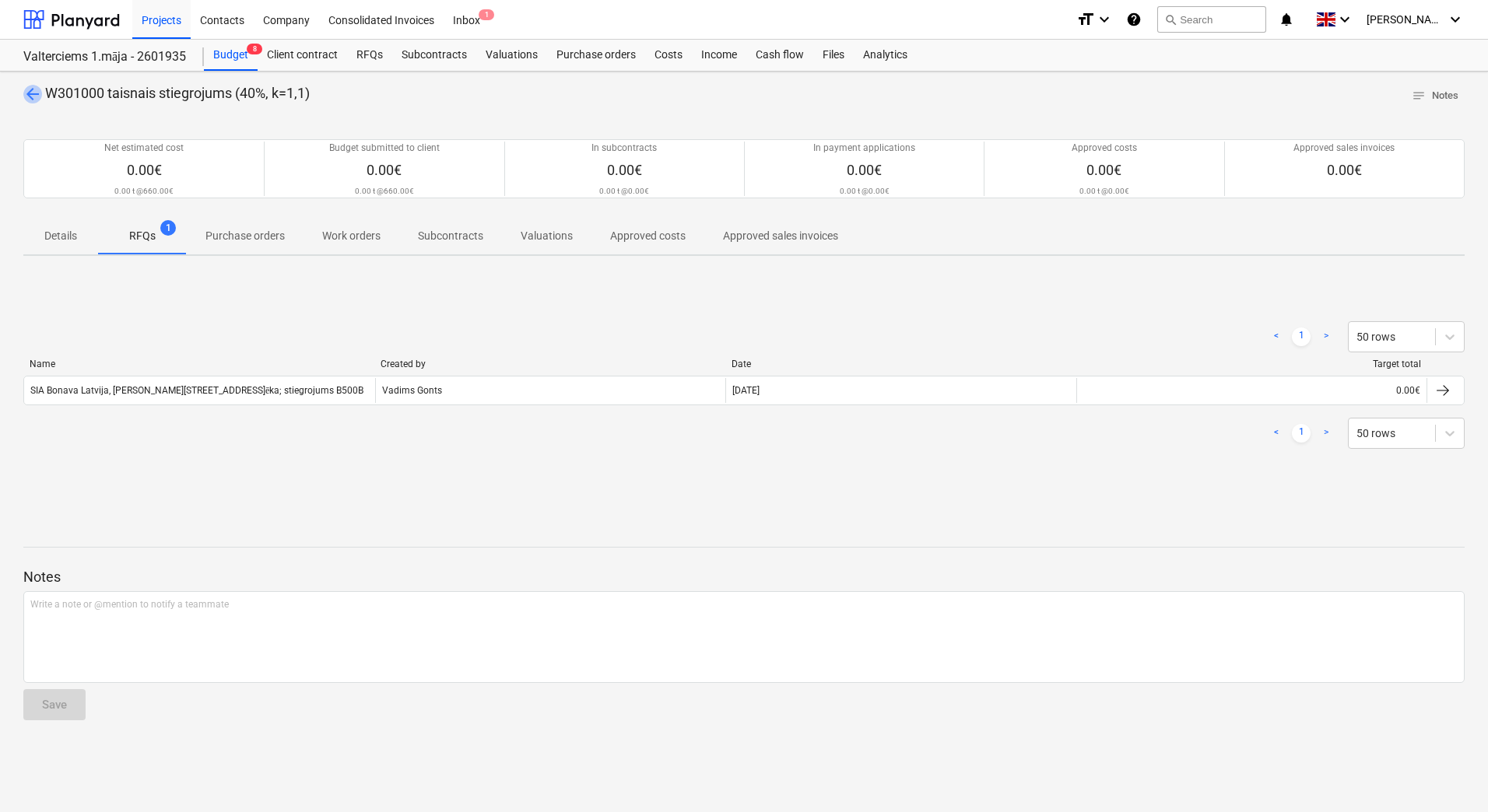
click at [25, 93] on span "arrow_back" at bounding box center [33, 94] width 19 height 19
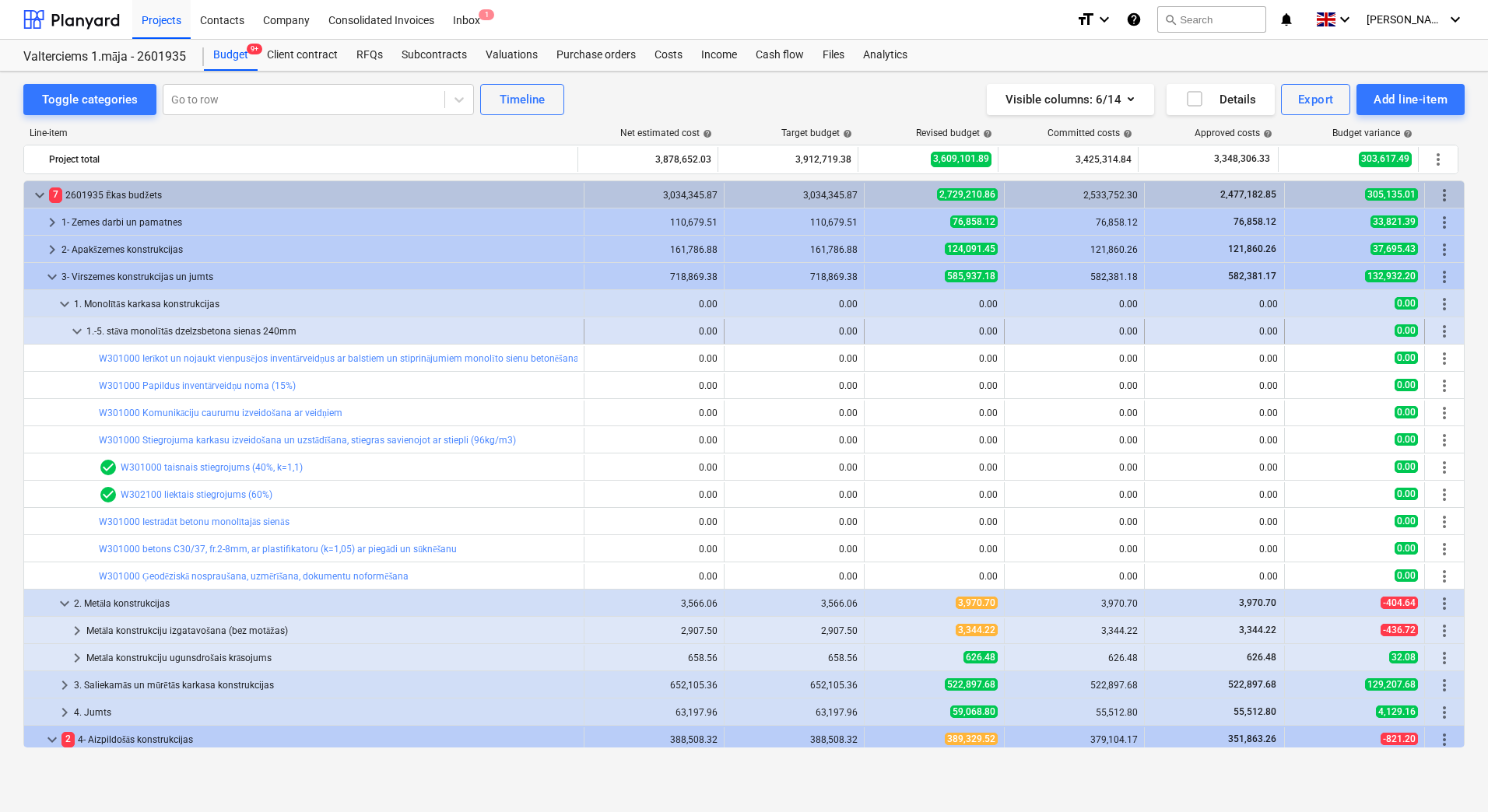
click at [74, 331] on span "keyboard_arrow_down" at bounding box center [76, 331] width 19 height 19
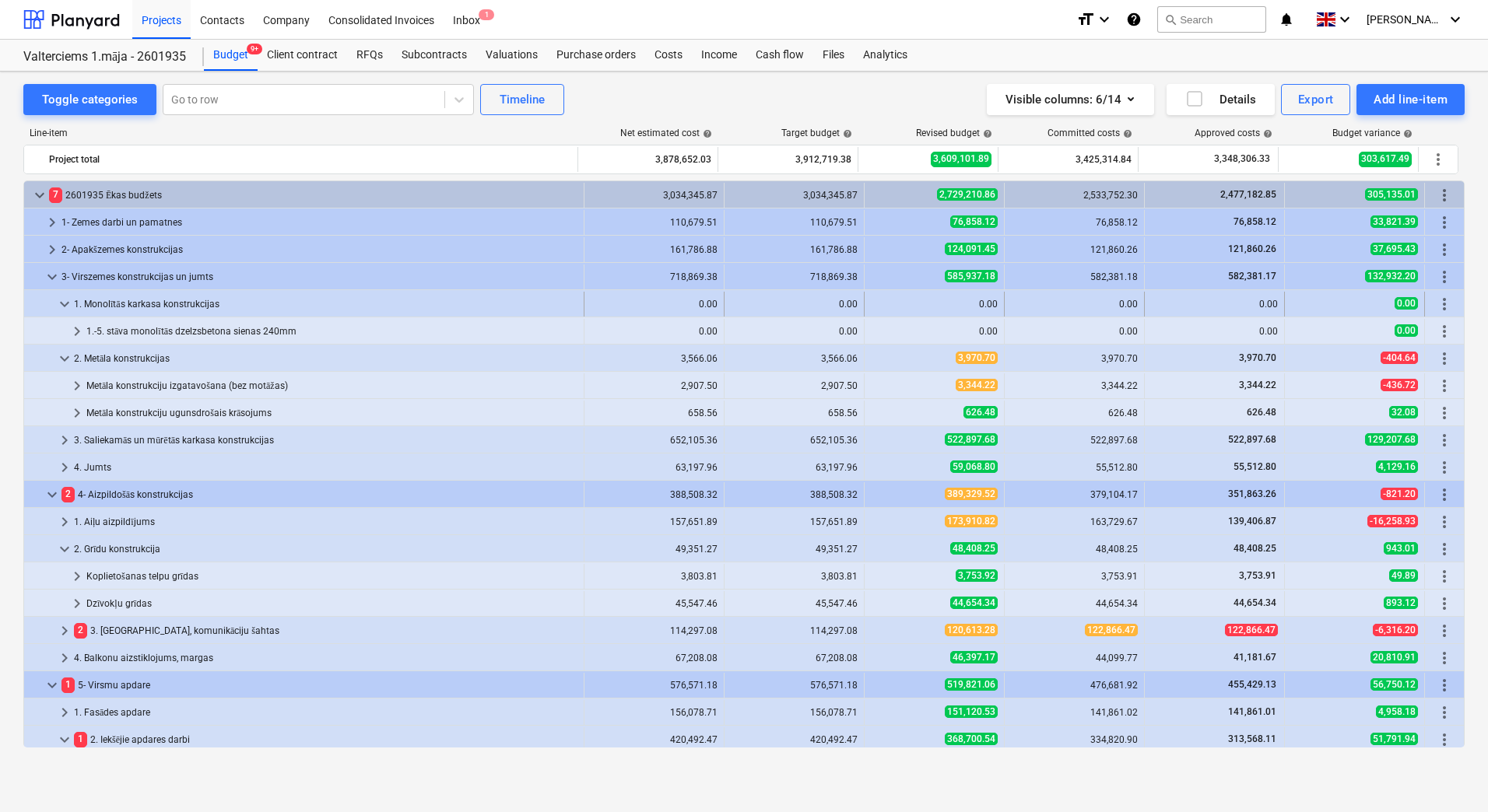
click at [66, 303] on span "keyboard_arrow_down" at bounding box center [64, 304] width 19 height 19
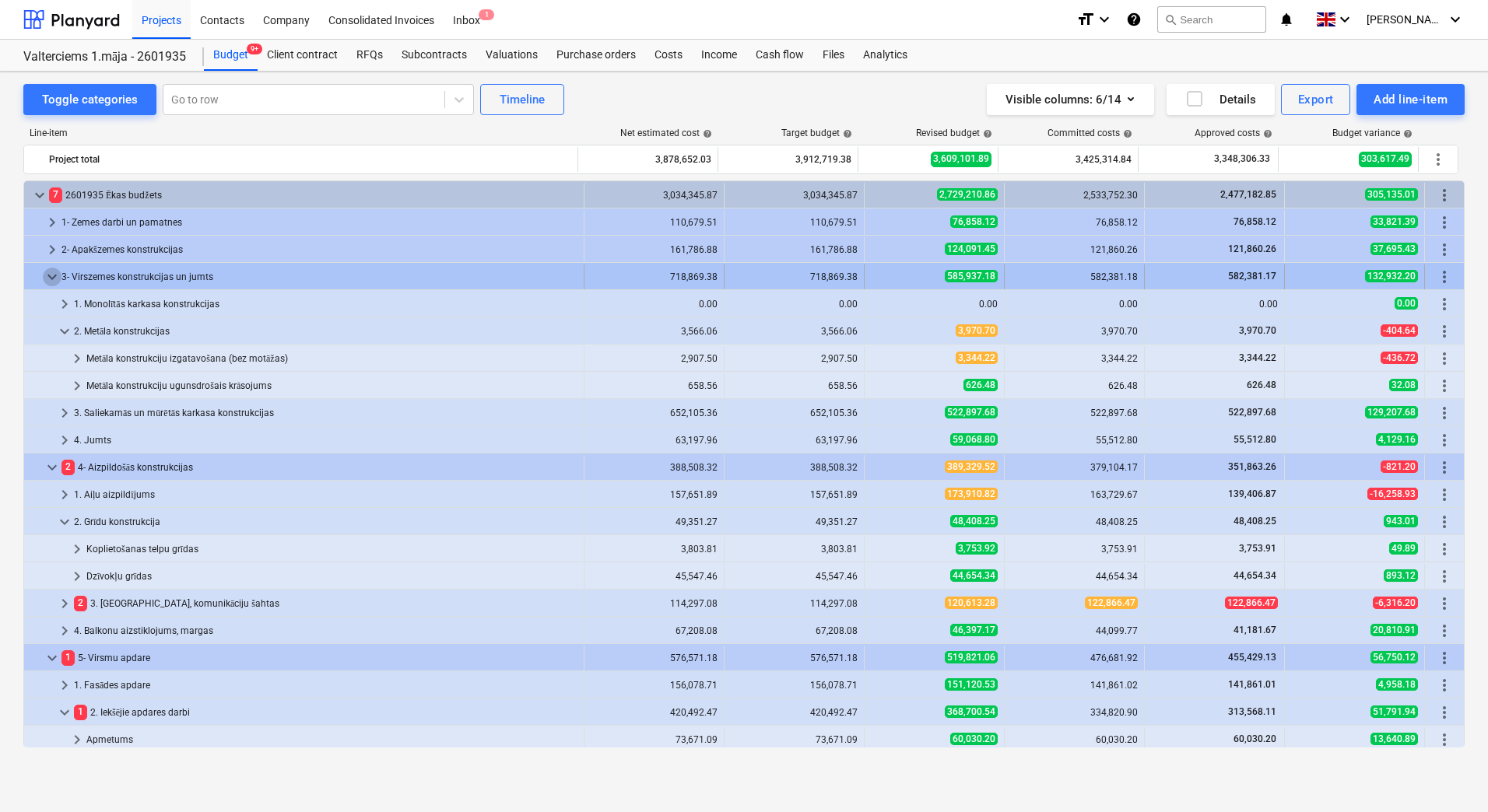
click at [53, 275] on span "keyboard_arrow_down" at bounding box center [52, 276] width 19 height 19
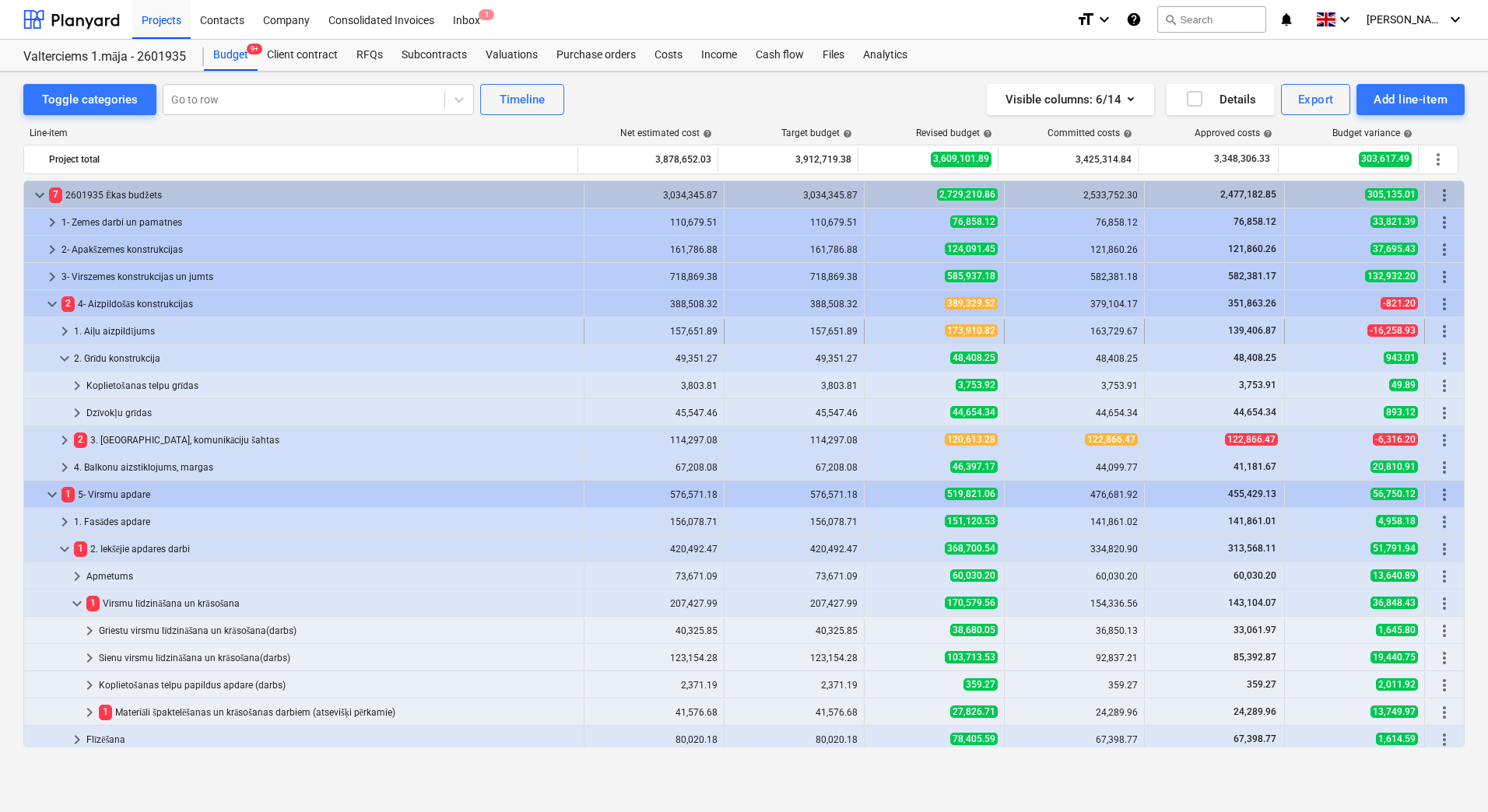
click at [64, 329] on span "keyboard_arrow_right" at bounding box center [64, 331] width 19 height 19
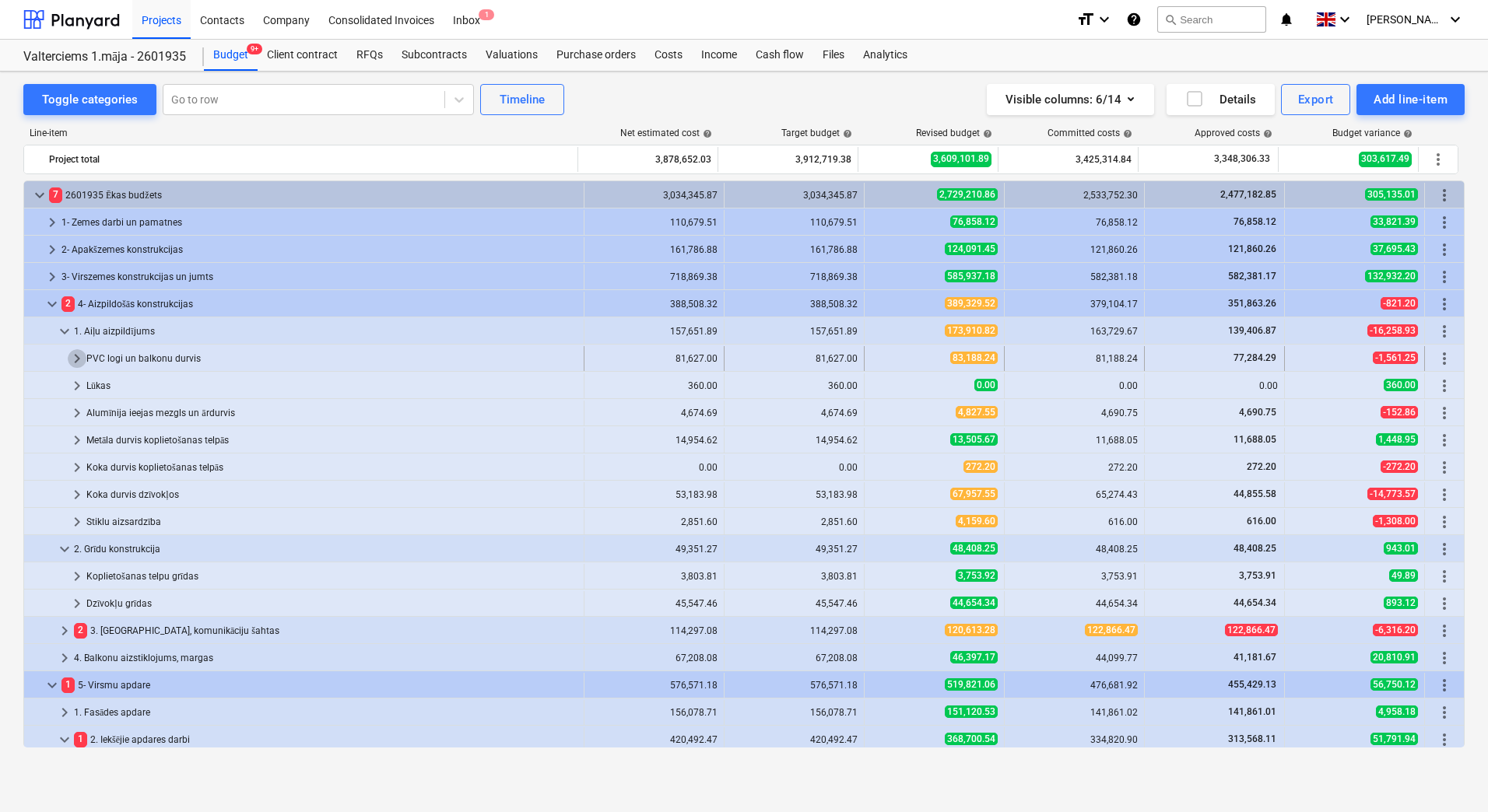
click at [77, 358] on span "keyboard_arrow_right" at bounding box center [76, 358] width 19 height 19
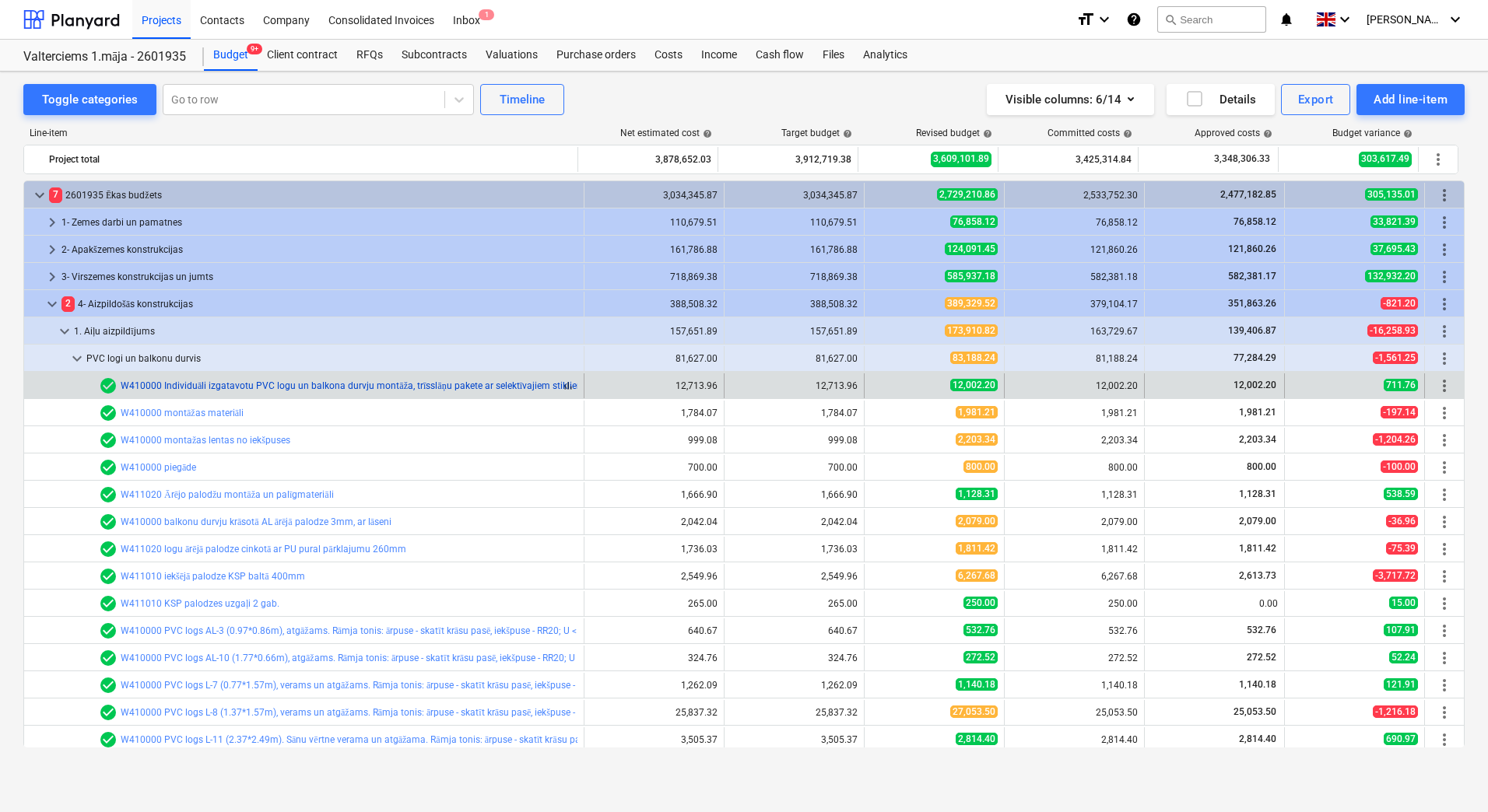
click at [296, 386] on link "W410000 Individuāli izgatavotu PVC logu un balkona durvju montāža, trīsslāņu pa…" at bounding box center [803, 385] width 1365 height 11
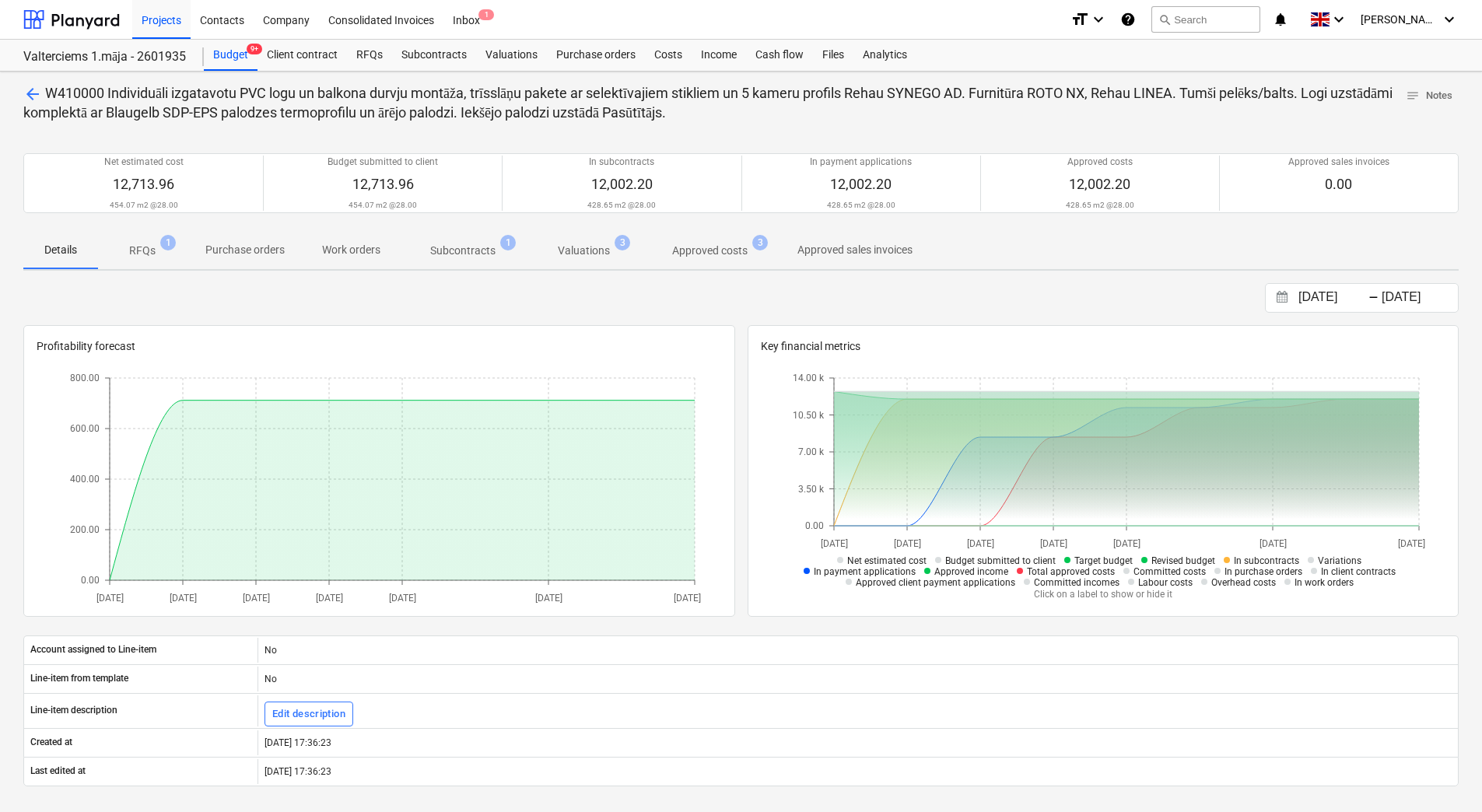
click at [147, 249] on p "RFQs" at bounding box center [142, 251] width 27 height 16
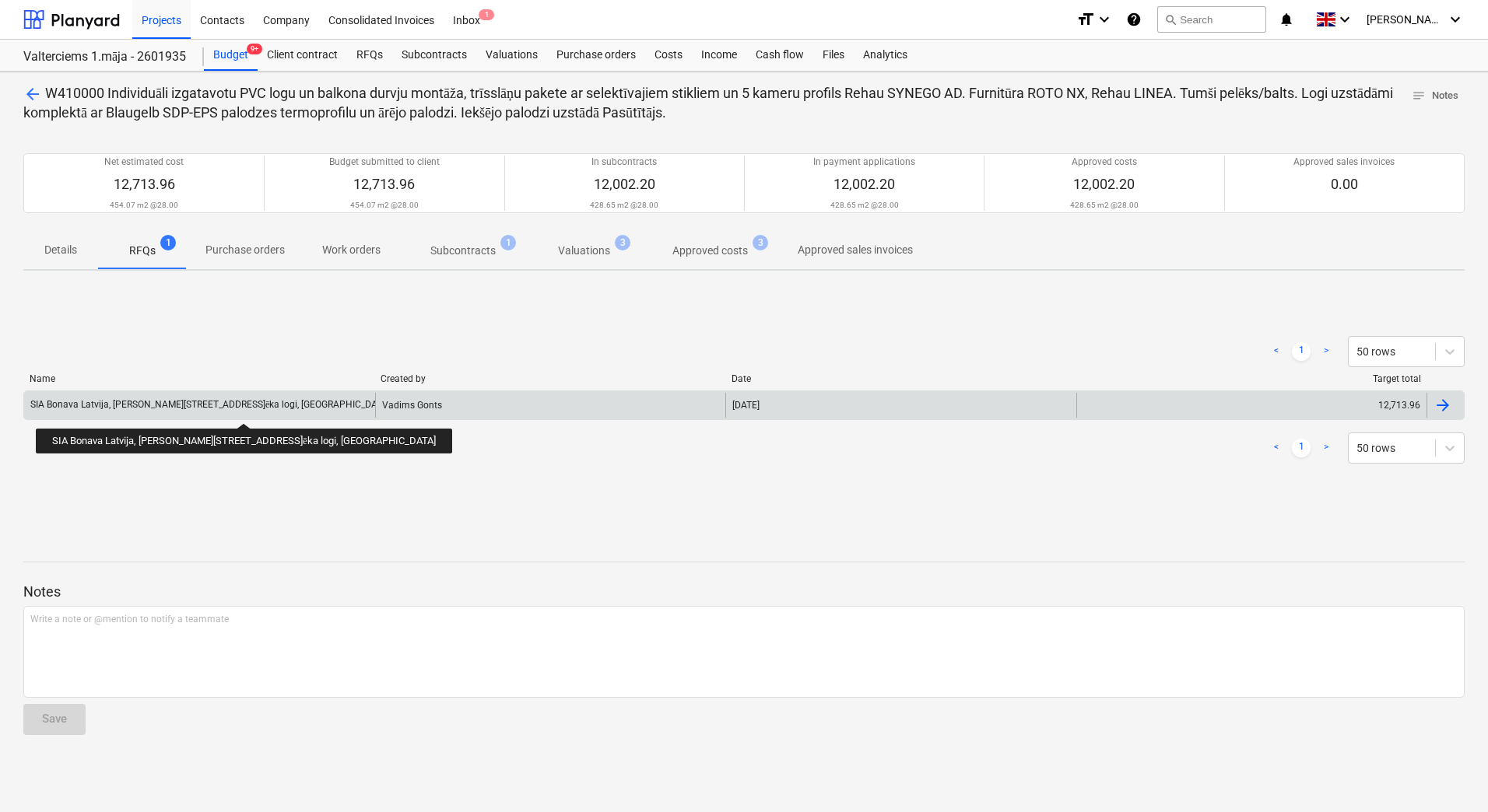
click at [191, 408] on div "SIA Bonava Latvija, [PERSON_NAME][STREET_ADDRESS]ēka logi, [GEOGRAPHIC_DATA]" at bounding box center [211, 405] width 361 height 12
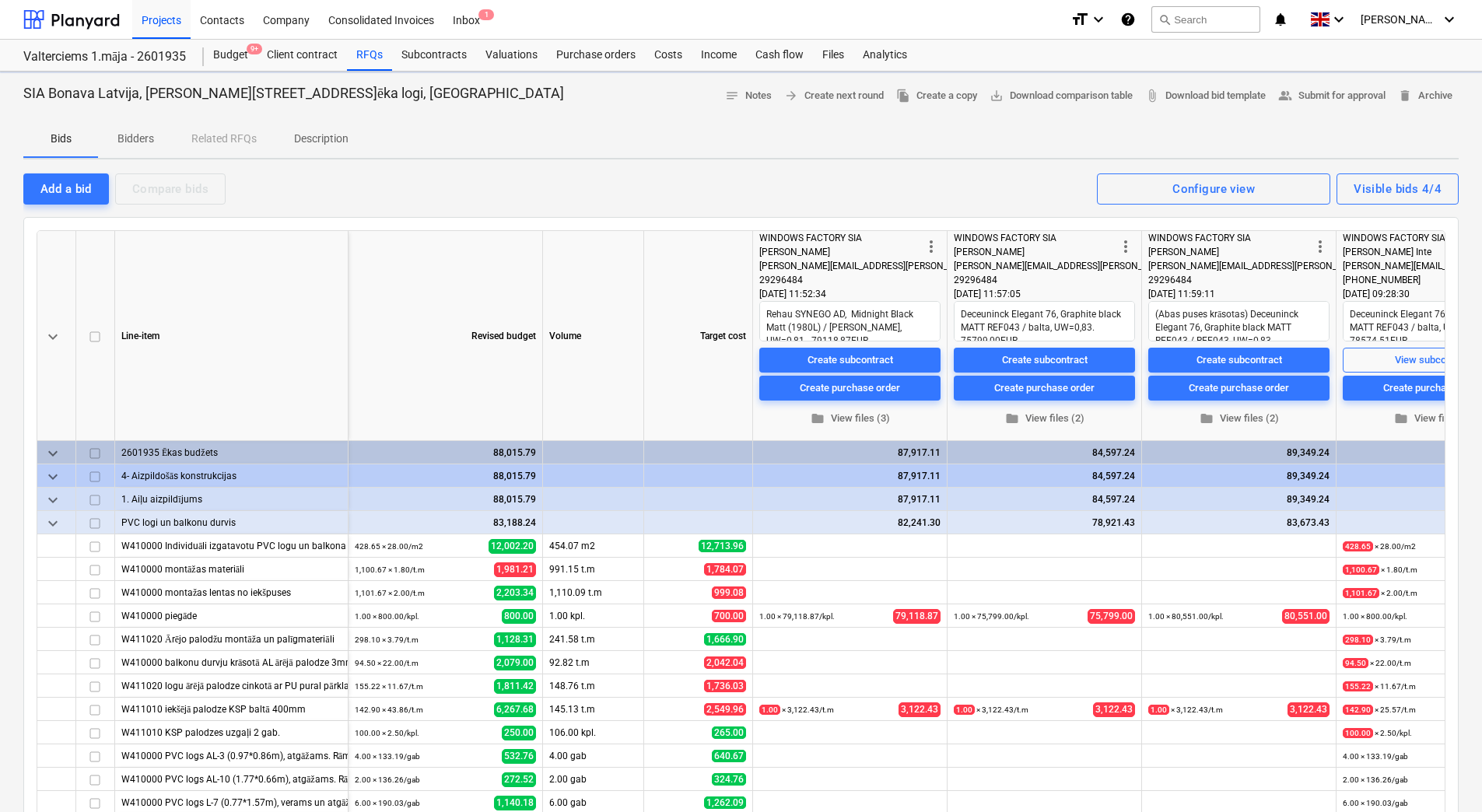
type textarea "x"
click at [166, 20] on div "Projects" at bounding box center [161, 19] width 58 height 40
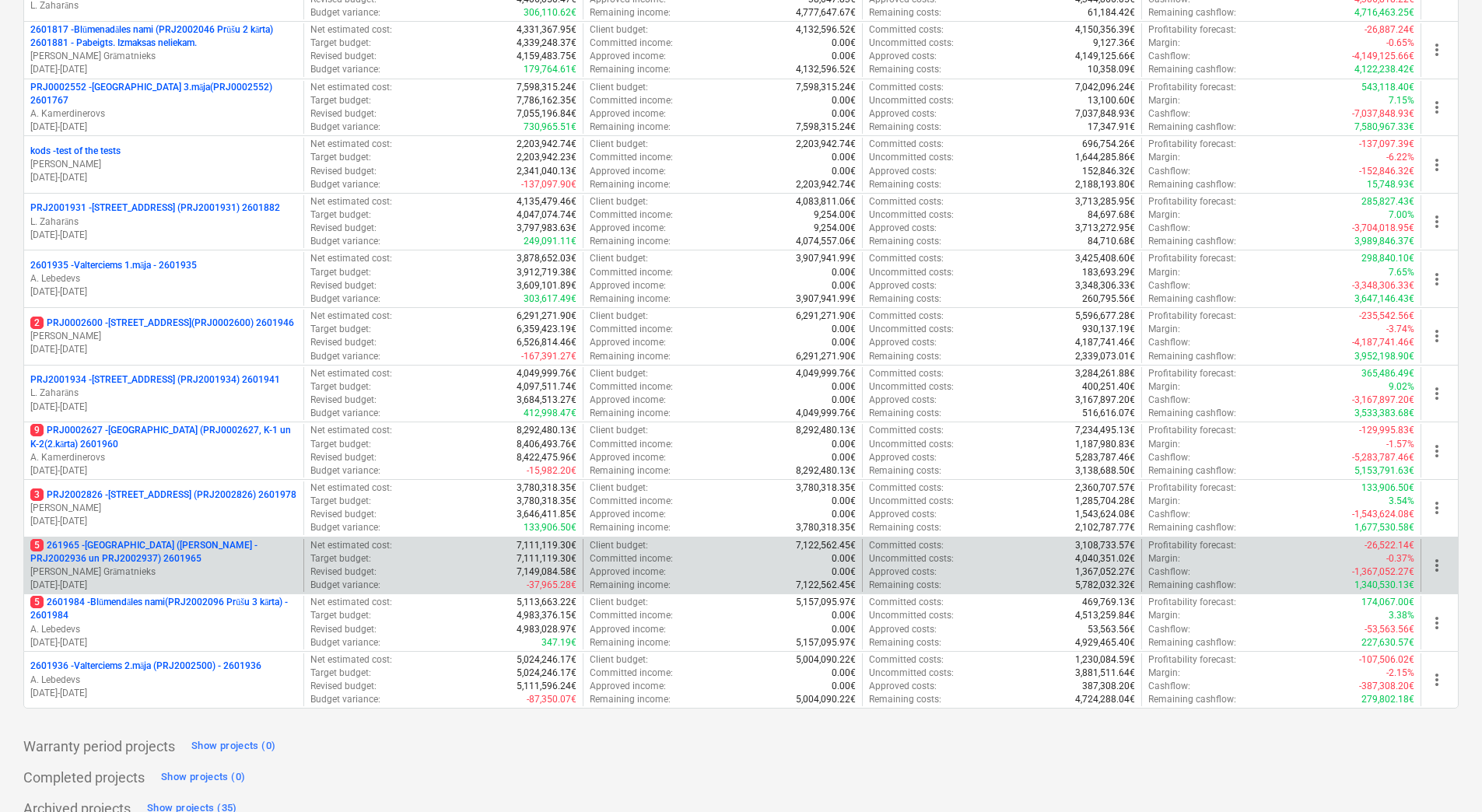
scroll to position [393, 0]
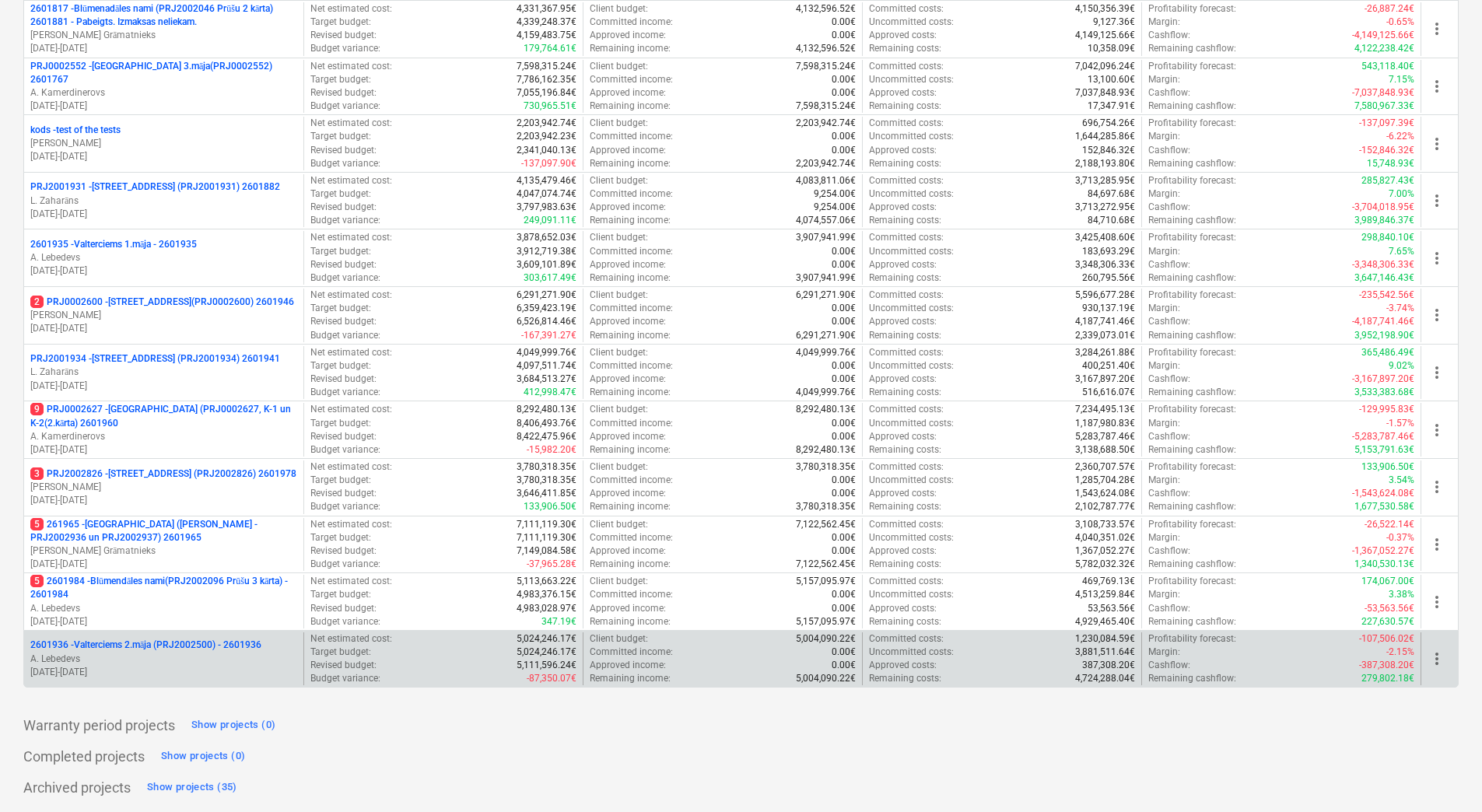
click at [132, 645] on p "2601936 - Valterciems 2.māja (PRJ2002500) - 2601936" at bounding box center [146, 645] width 231 height 13
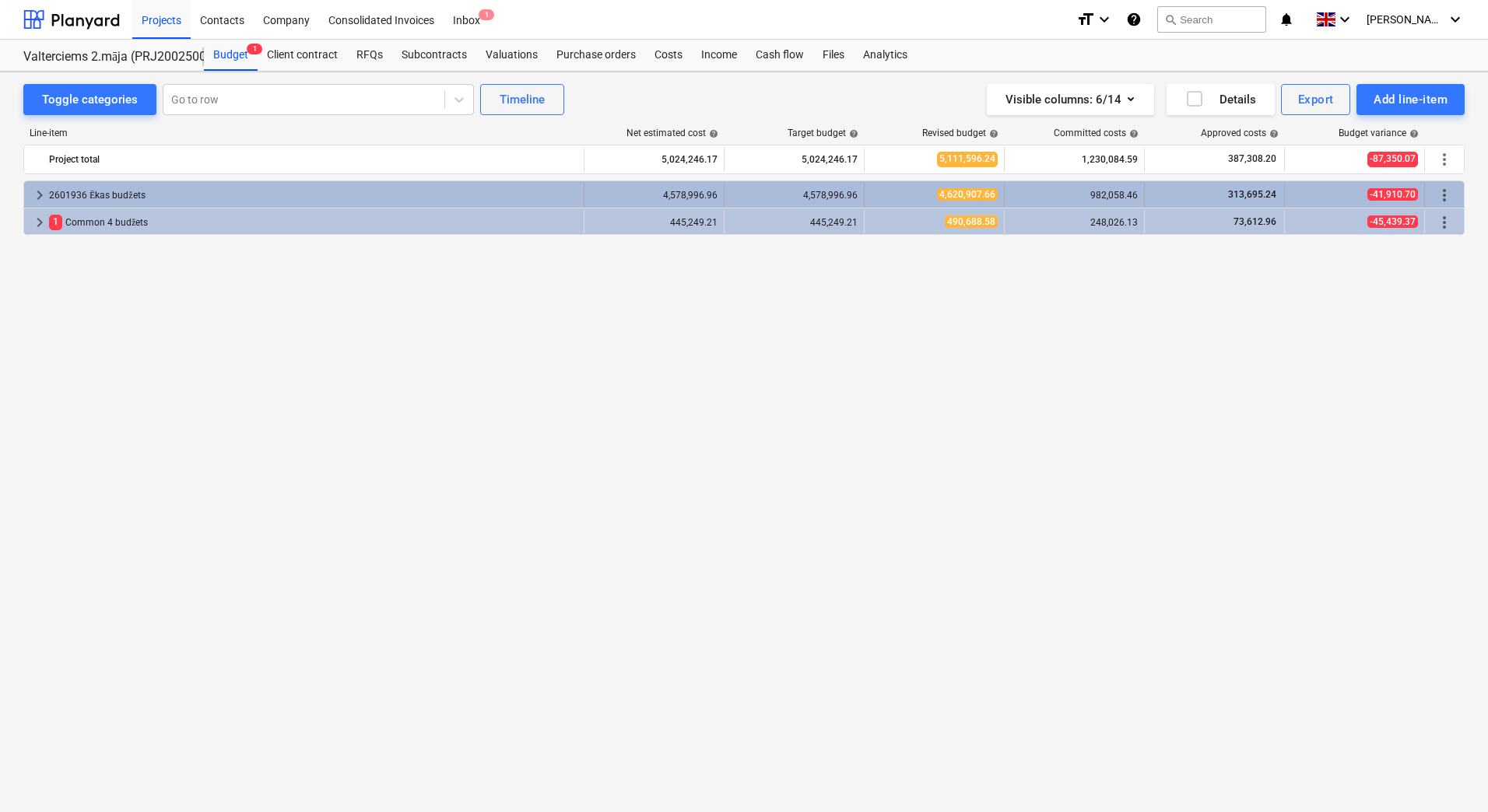
click at [35, 195] on span "keyboard_arrow_right" at bounding box center [40, 195] width 19 height 19
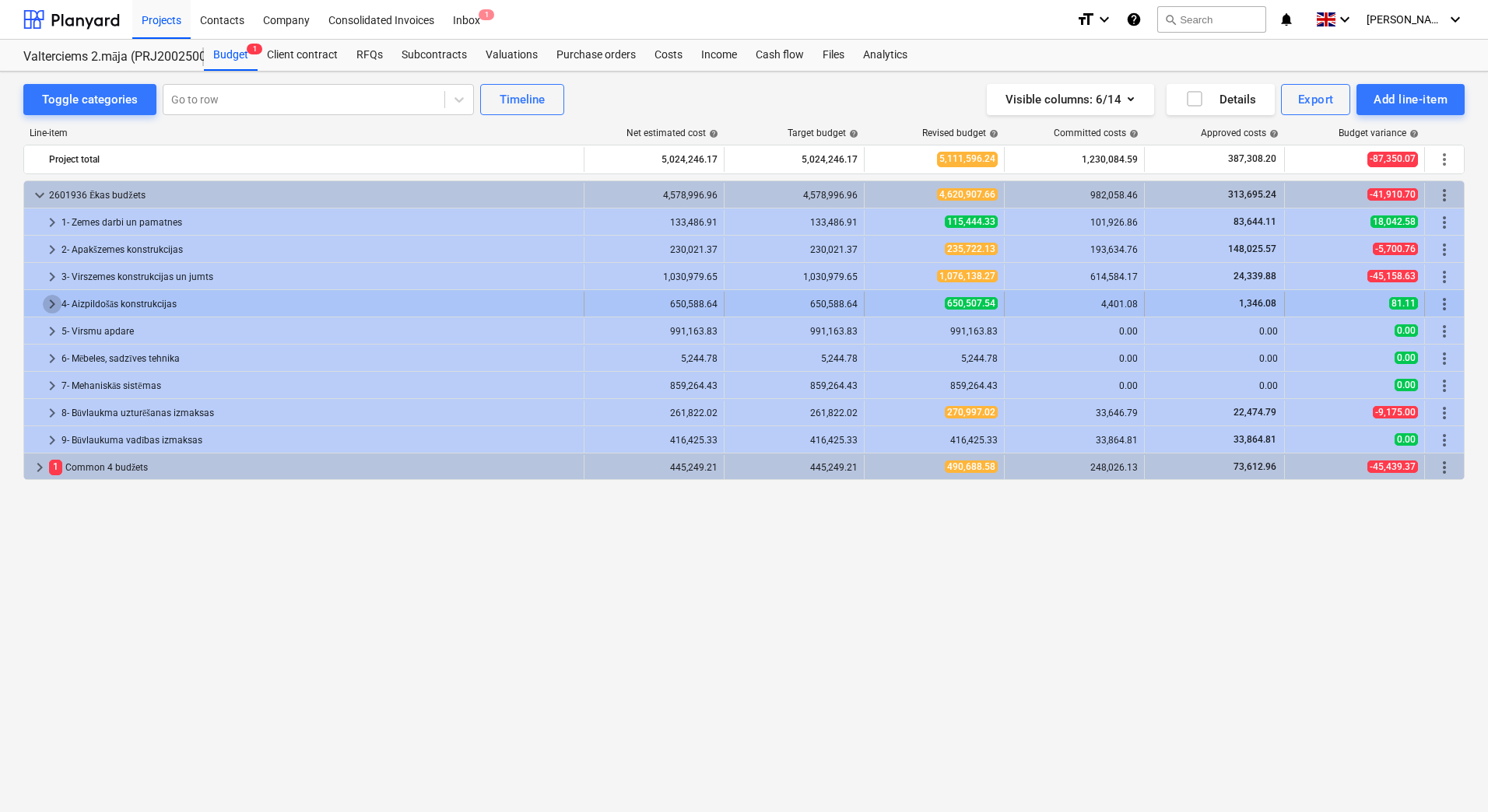
click at [49, 305] on span "keyboard_arrow_right" at bounding box center [52, 304] width 19 height 19
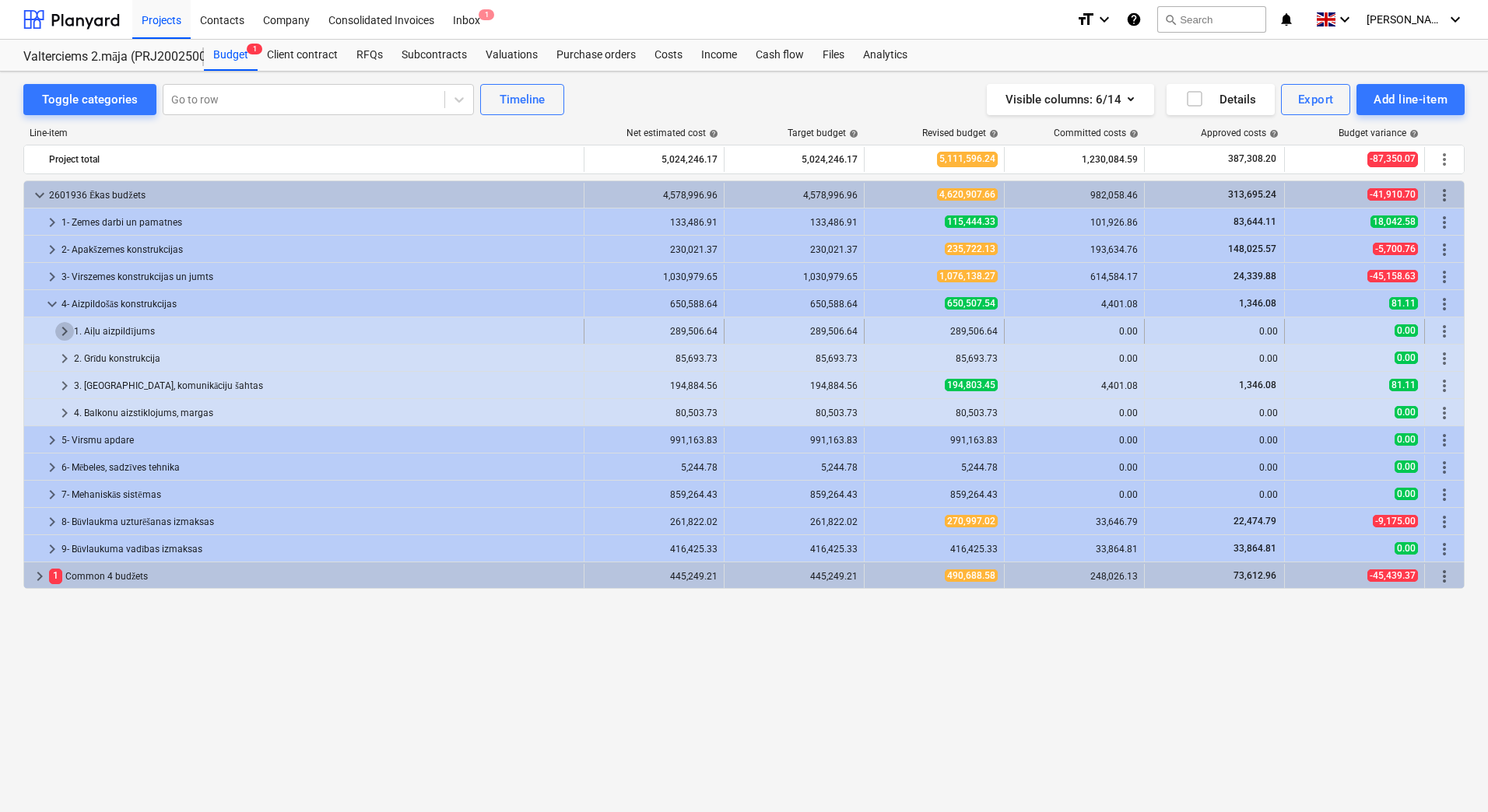
click at [68, 329] on span "keyboard_arrow_right" at bounding box center [64, 331] width 19 height 19
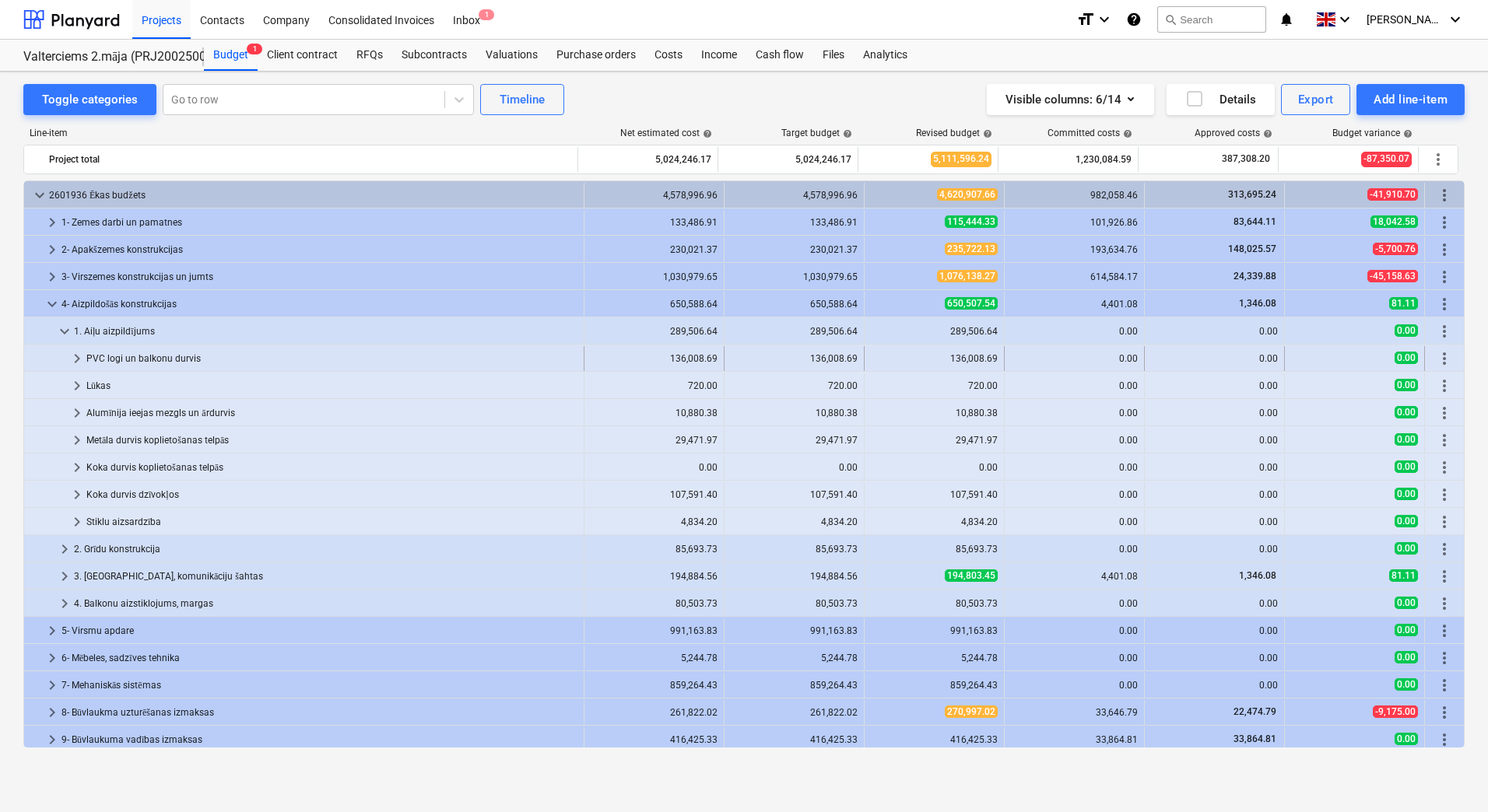
click at [158, 359] on div "PVC logi un balkonu durvis" at bounding box center [332, 358] width 491 height 25
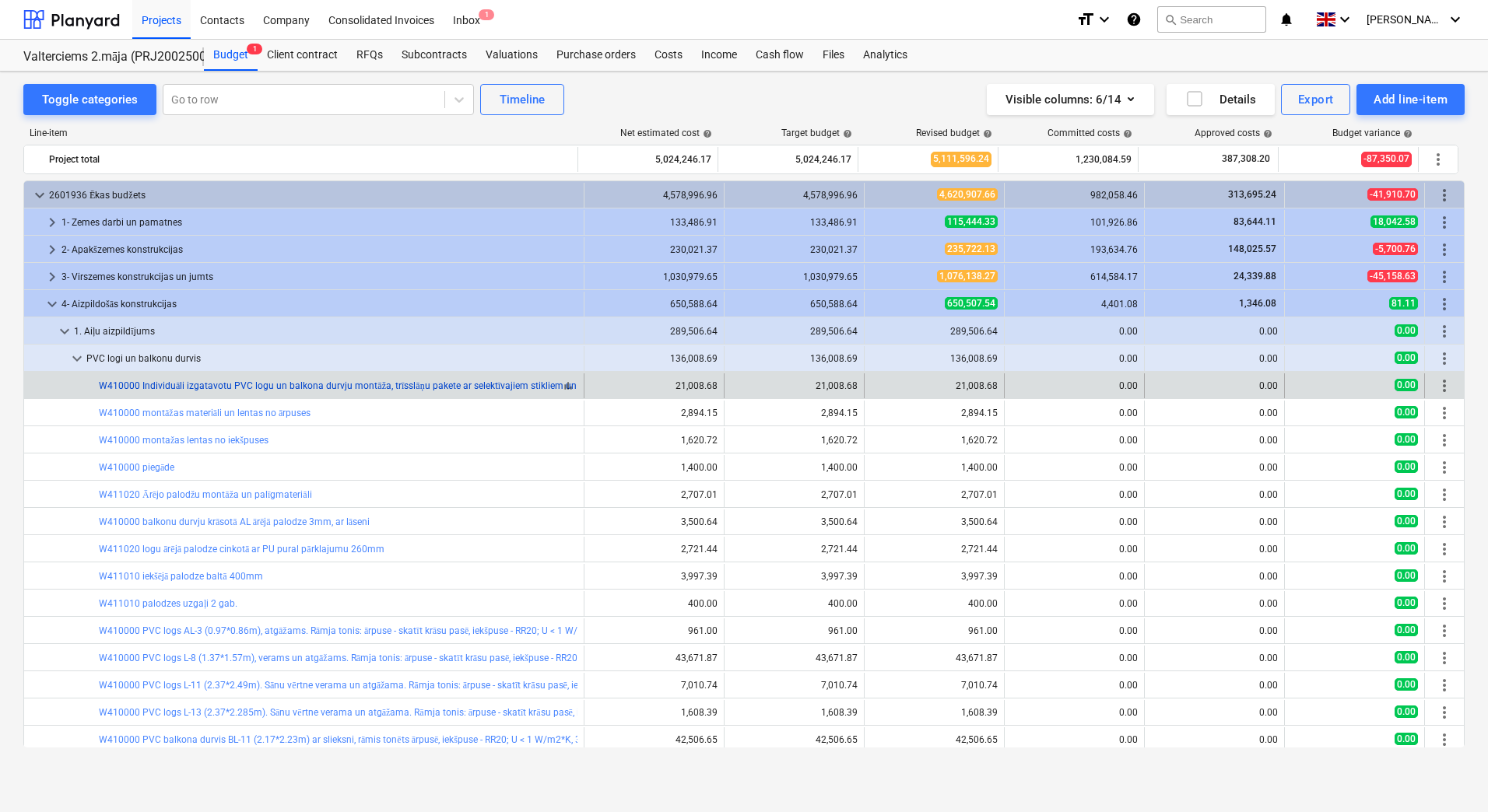
click at [269, 390] on link "W410000 Individuāli izgatavotu PVC logu un balkona durvju montāža, trīsslāņu pa…" at bounding box center [741, 385] width 1284 height 11
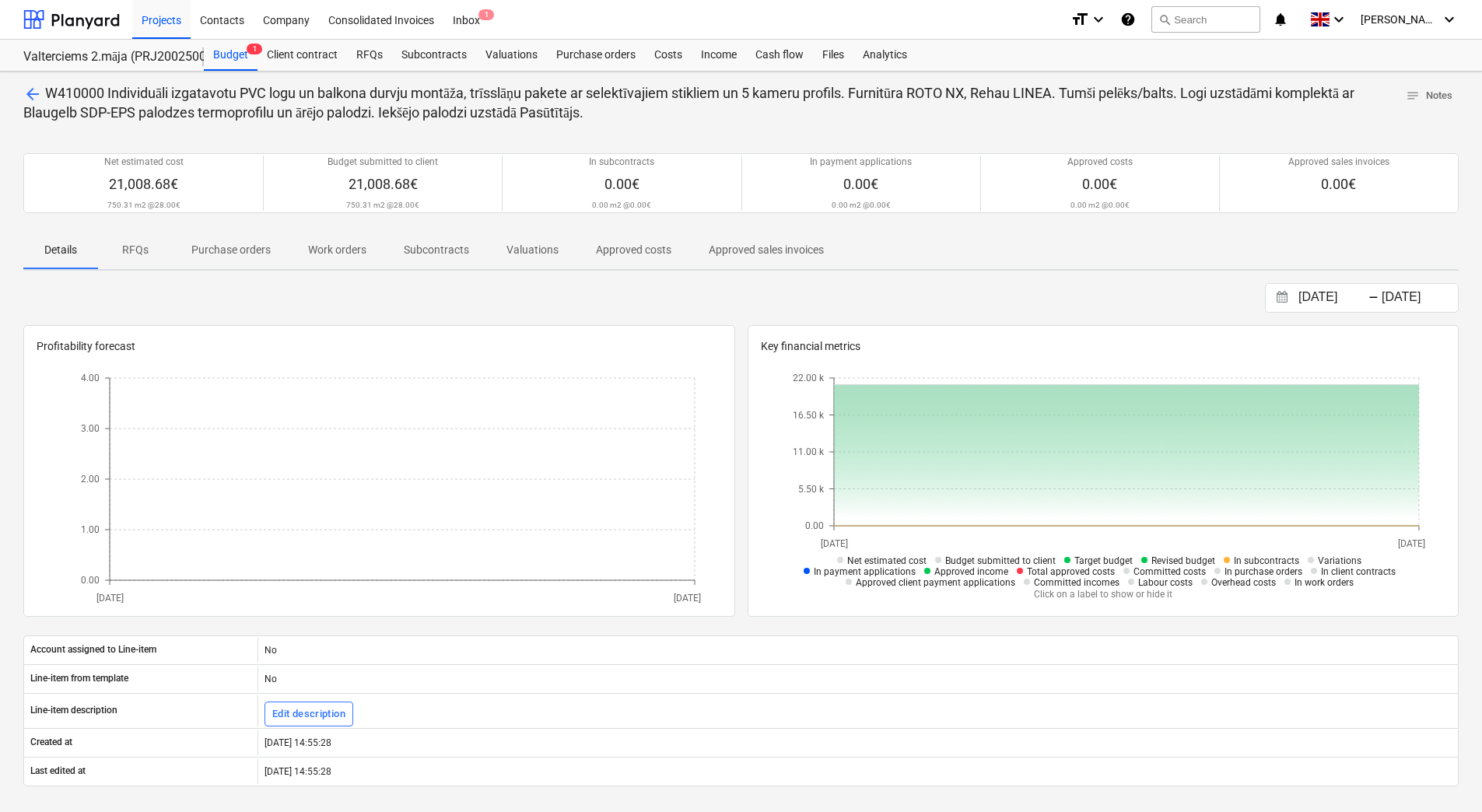
click at [29, 95] on span "arrow_back" at bounding box center [33, 94] width 19 height 19
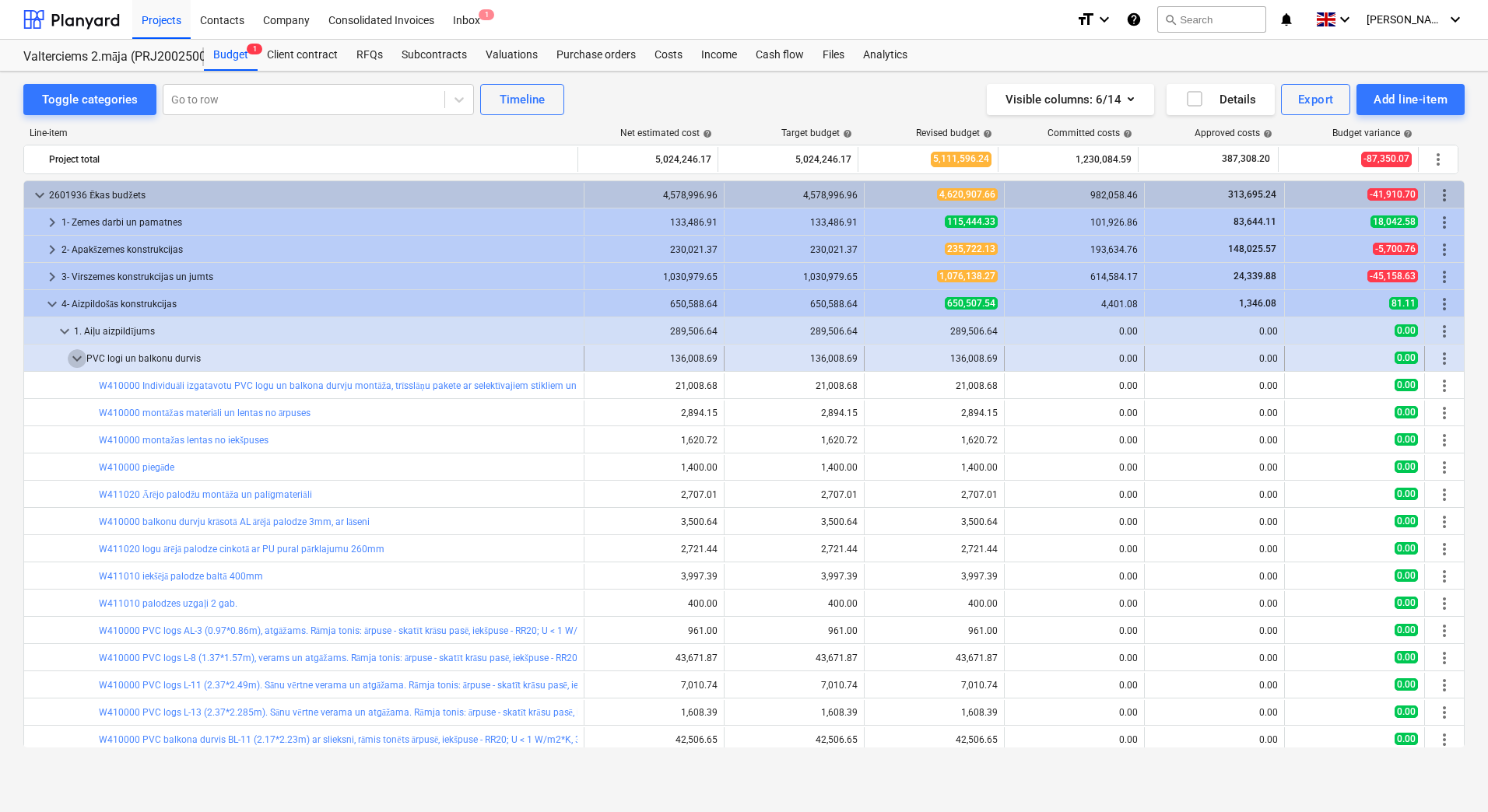
click at [78, 360] on span "keyboard_arrow_down" at bounding box center [76, 358] width 19 height 19
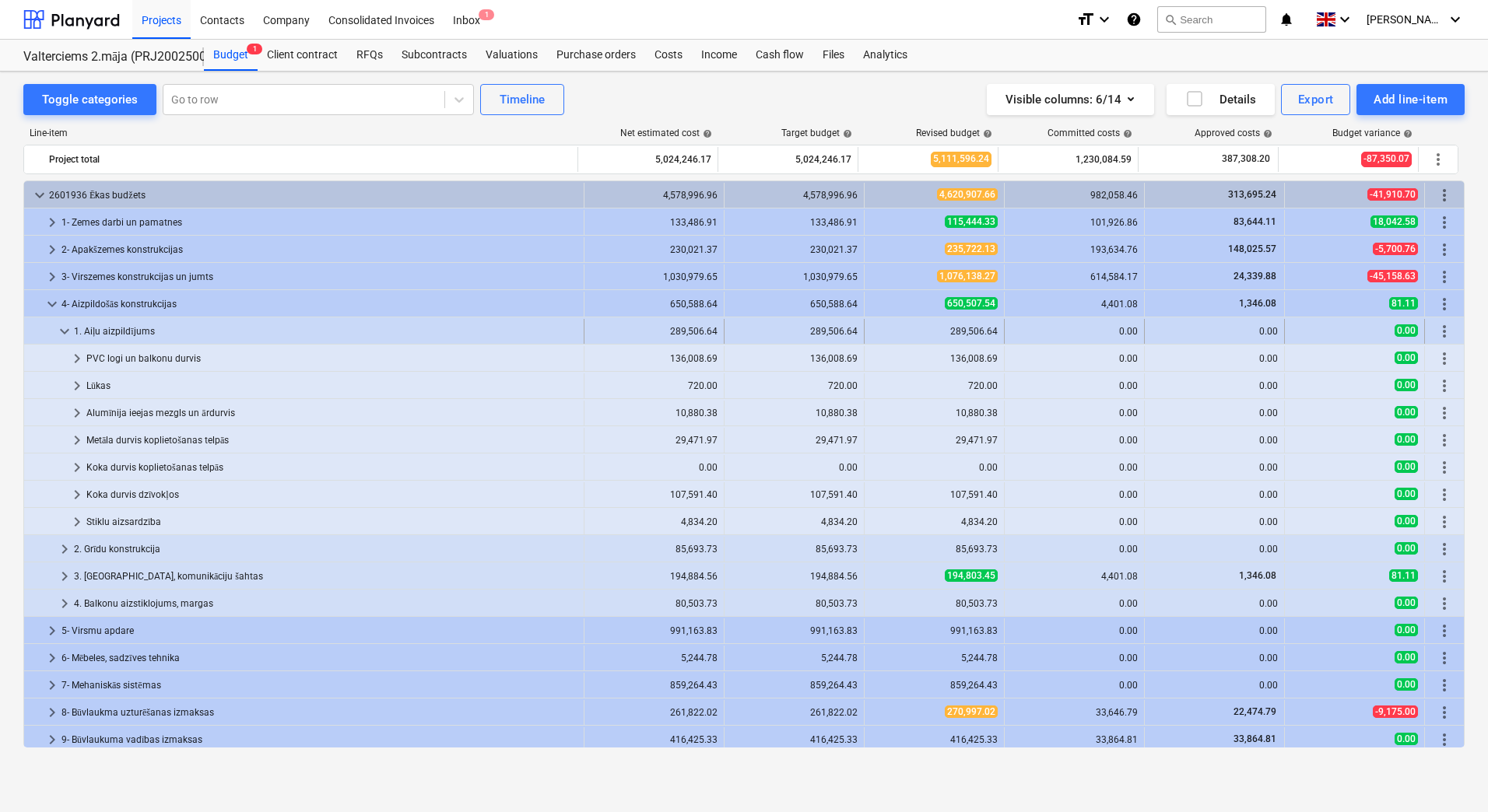
click at [69, 331] on span "keyboard_arrow_down" at bounding box center [64, 331] width 19 height 19
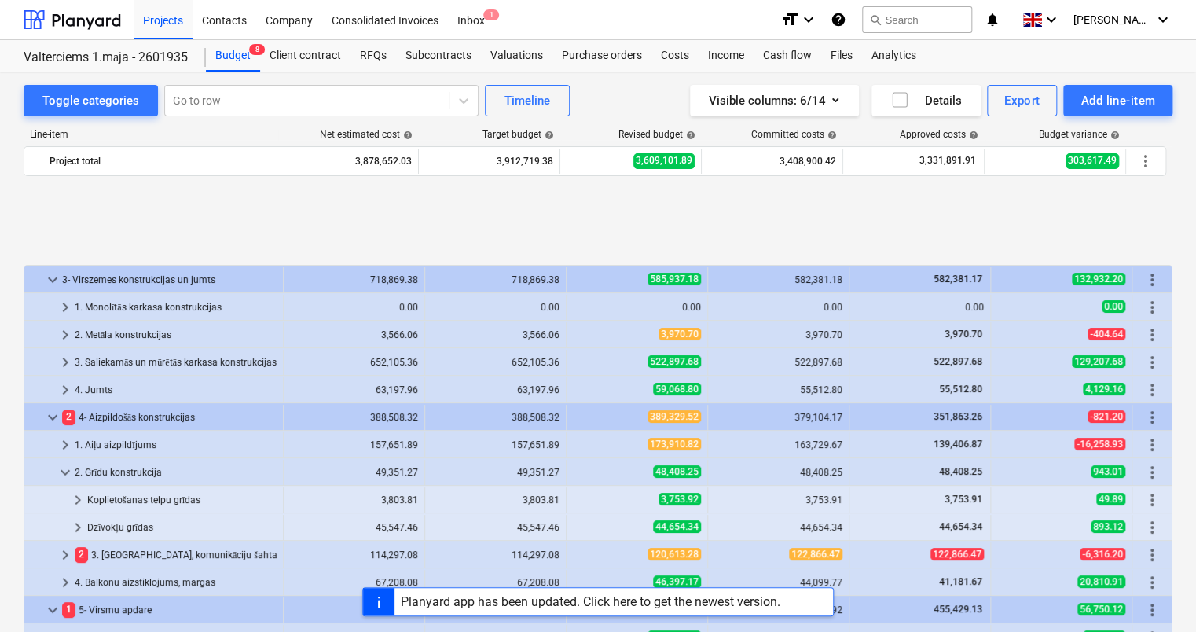
scroll to position [637, 0]
